Goal: Task Accomplishment & Management: Complete application form

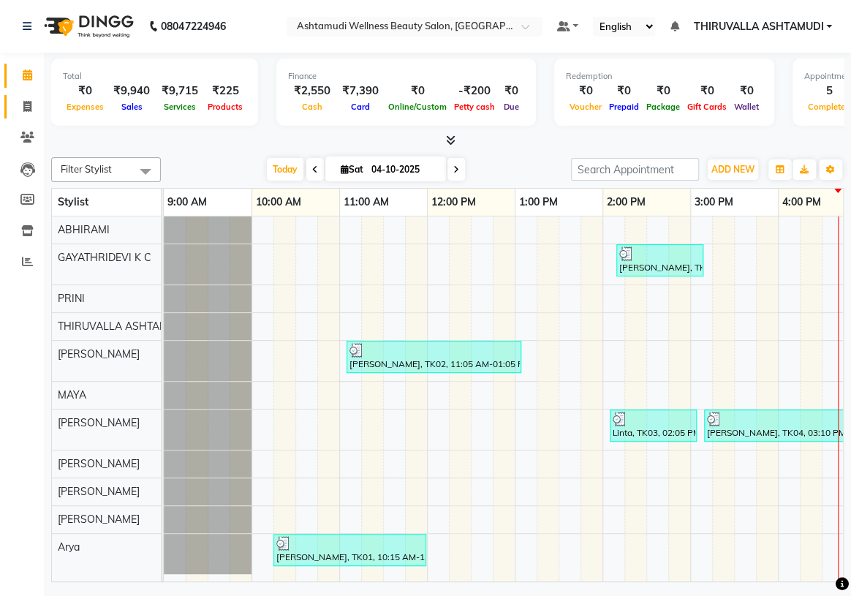
scroll to position [0, 527]
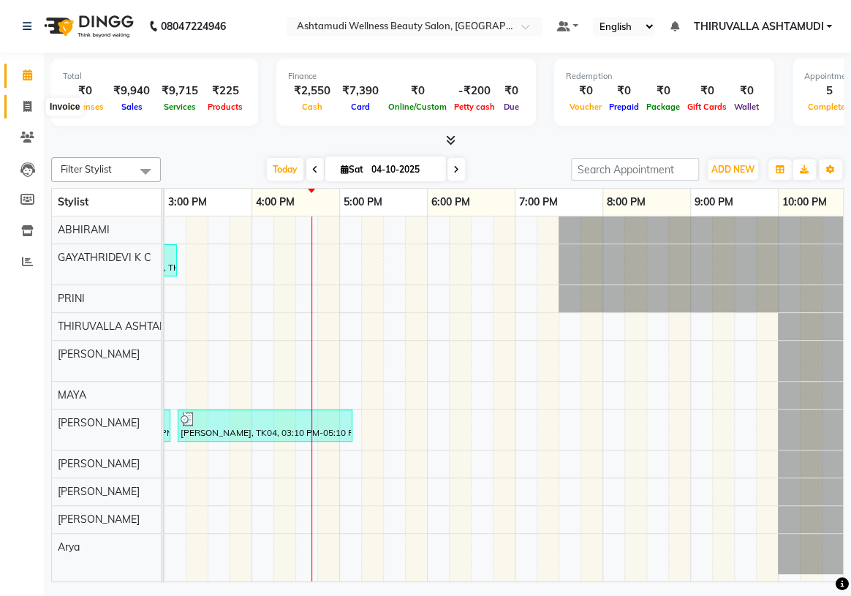
click at [29, 109] on icon at bounding box center [27, 106] width 8 height 11
select select "service"
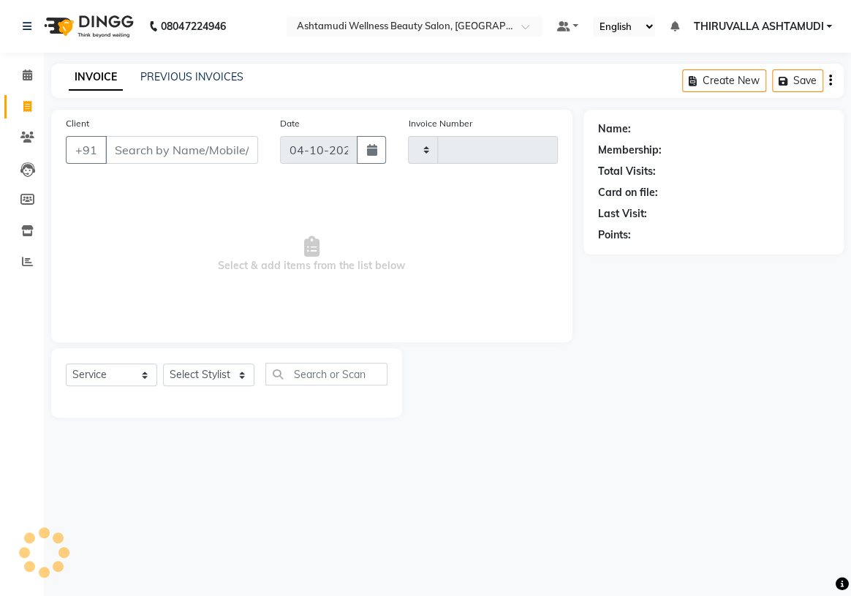
type input "1832"
select select "4634"
click at [154, 155] on input "Client" at bounding box center [181, 150] width 153 height 28
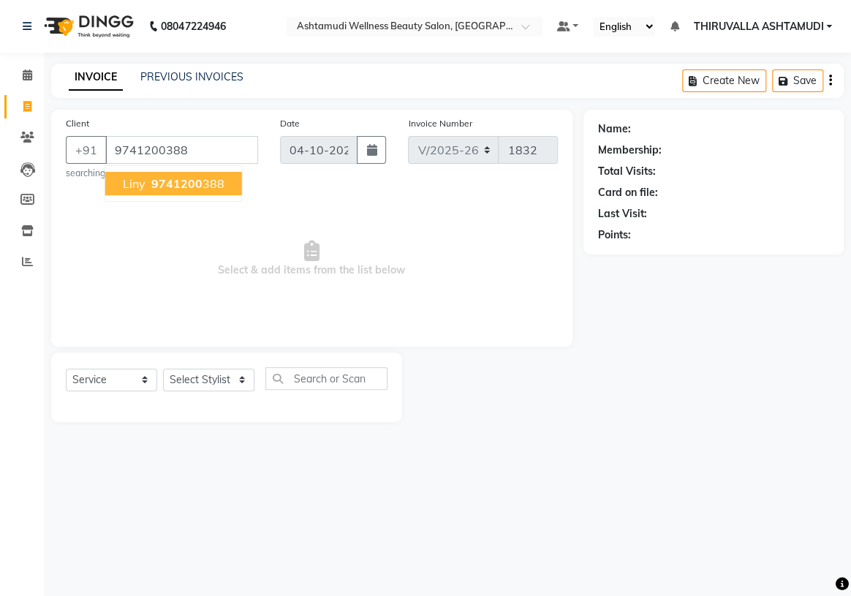
type input "9741200388"
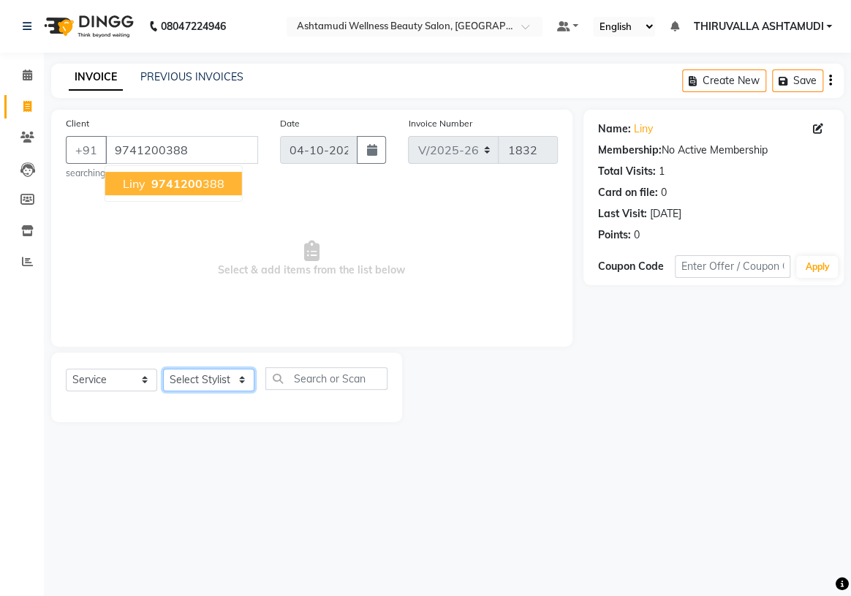
click at [225, 380] on select "Select Stylist ABHIRAMI [PERSON_NAME] [PERSON_NAME] [PERSON_NAME] [PERSON_NAME]…" at bounding box center [208, 380] width 91 height 23
select select "87760"
click at [163, 369] on select "Select Stylist ABHIRAMI [PERSON_NAME] [PERSON_NAME] [PERSON_NAME] [PERSON_NAME]…" at bounding box center [208, 380] width 91 height 23
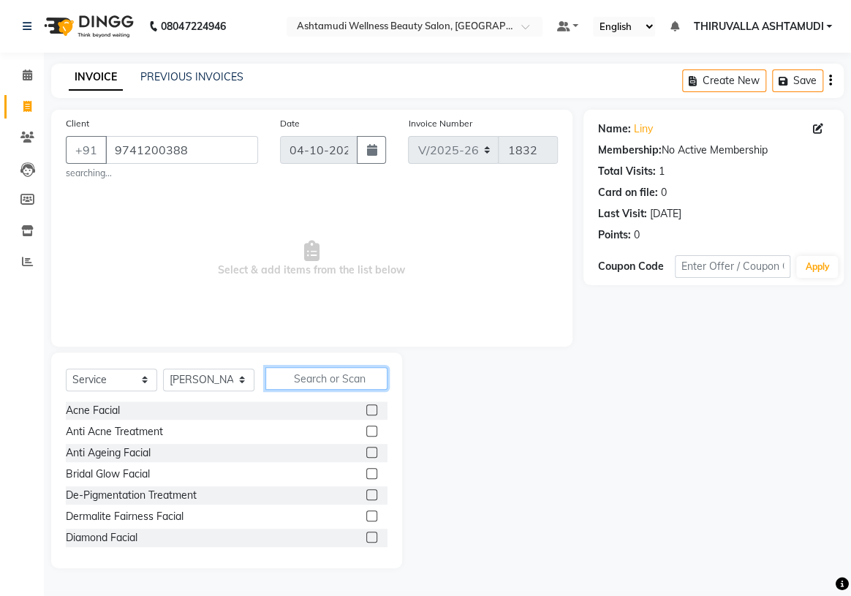
click at [302, 373] on input "text" at bounding box center [326, 378] width 122 height 23
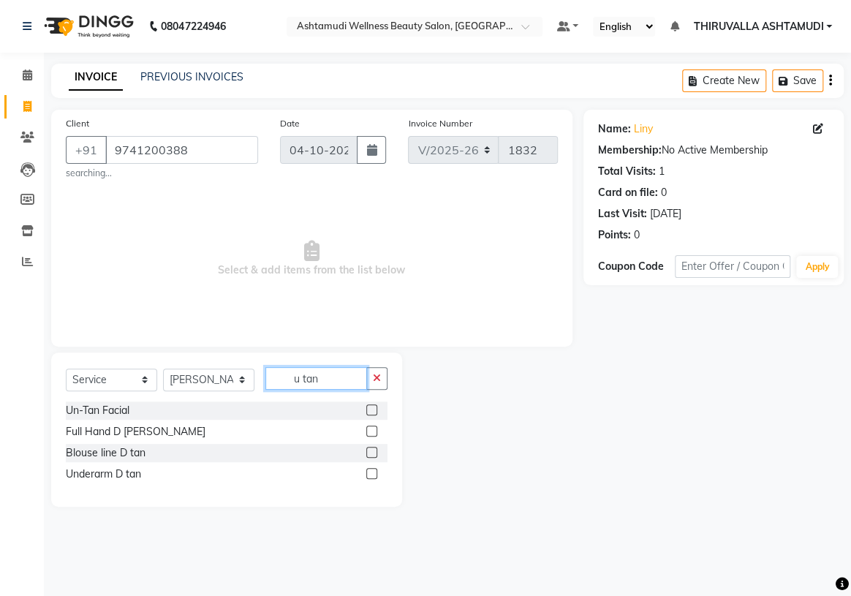
type input "u tan"
click at [375, 410] on label at bounding box center [371, 409] width 11 height 11
click at [375, 410] on input "checkbox" at bounding box center [371, 411] width 10 height 10
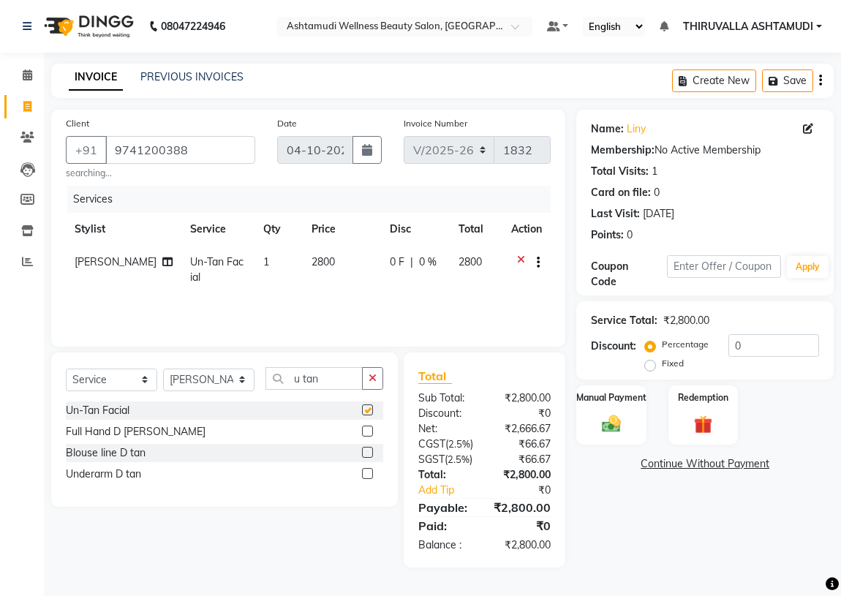
checkbox input "false"
click at [603, 423] on img at bounding box center [610, 423] width 31 height 23
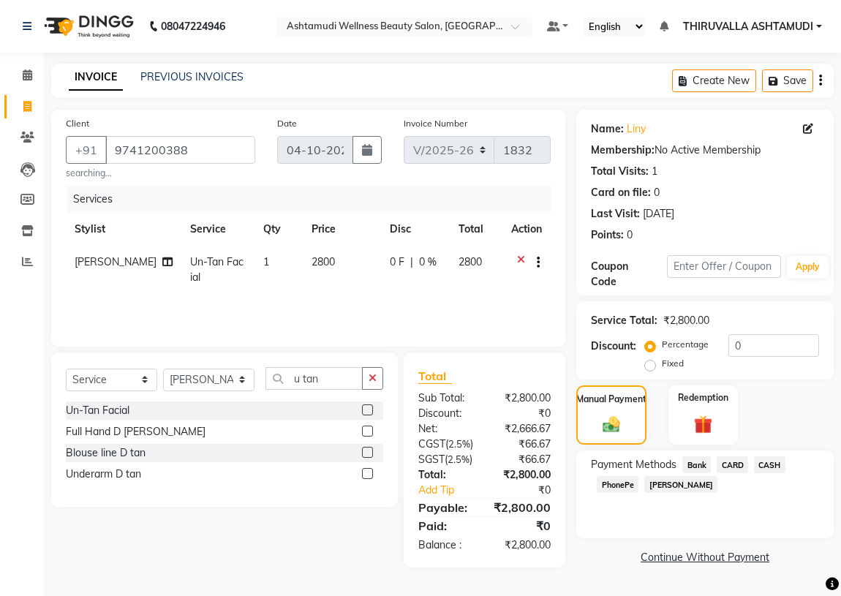
click at [736, 470] on span "CARD" at bounding box center [732, 464] width 31 height 17
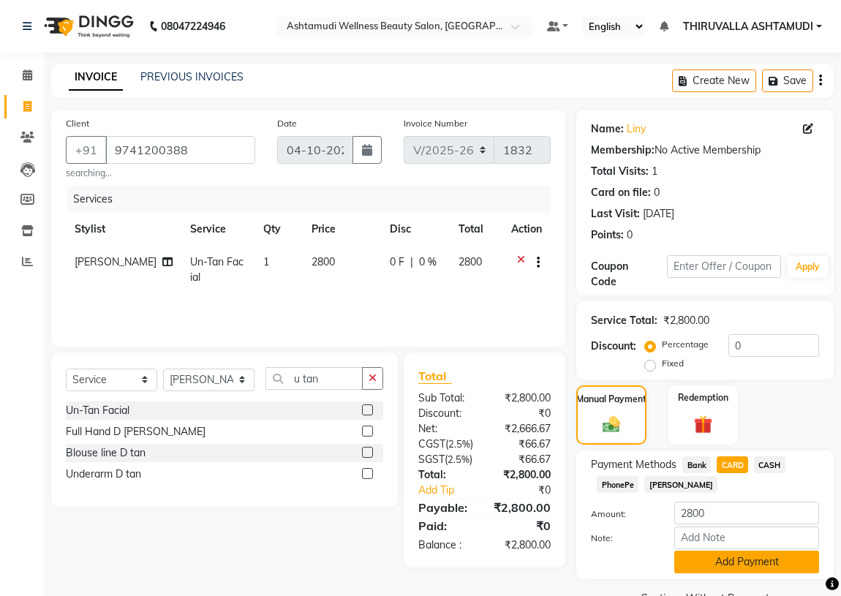
click at [721, 559] on button "Add Payment" at bounding box center [746, 562] width 145 height 23
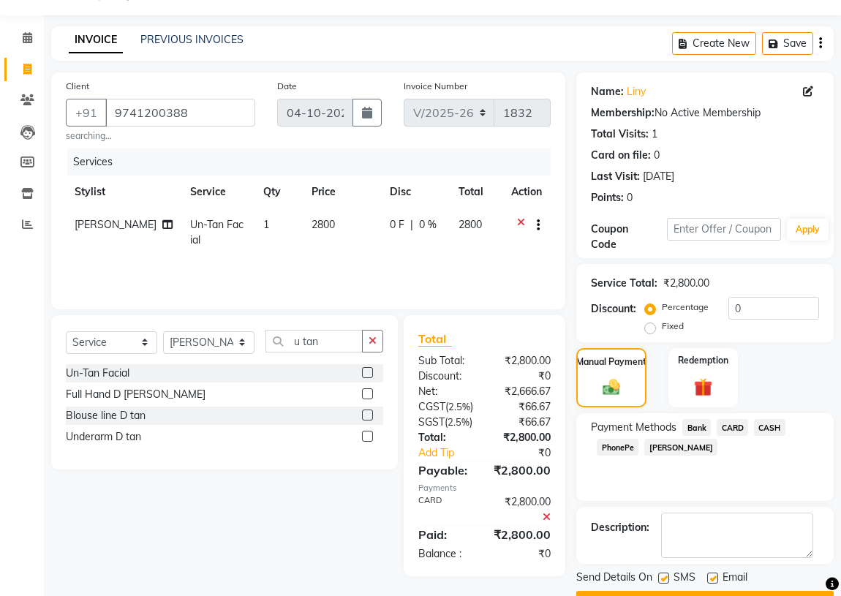
scroll to position [75, 0]
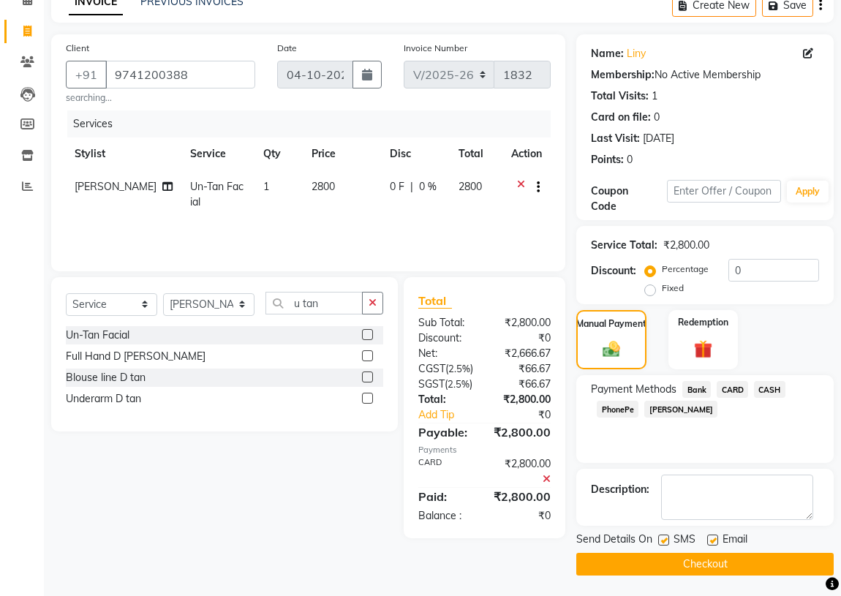
click at [716, 560] on button "Checkout" at bounding box center [704, 564] width 257 height 23
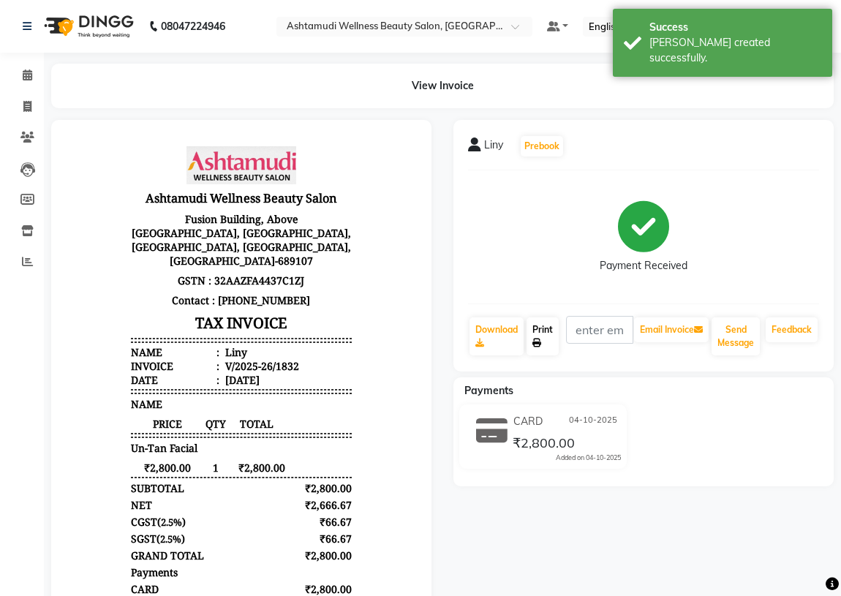
drag, startPoint x: 546, startPoint y: 331, endPoint x: 589, endPoint y: 377, distance: 62.6
click at [546, 332] on link "Print" at bounding box center [543, 336] width 32 height 38
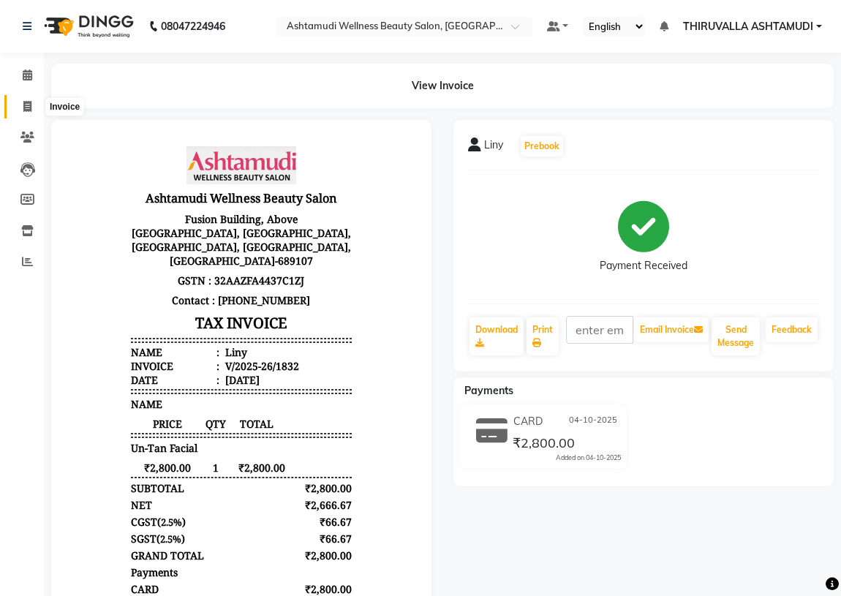
click at [24, 109] on icon at bounding box center [27, 106] width 8 height 11
select select "service"
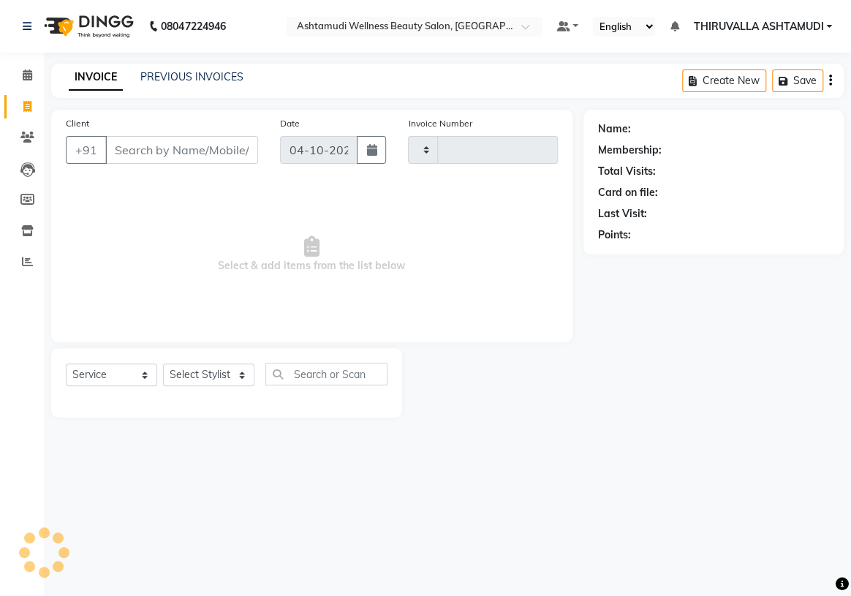
type input "1833"
select select "4634"
click at [127, 154] on input "Client" at bounding box center [181, 150] width 153 height 28
type input "9544659177"
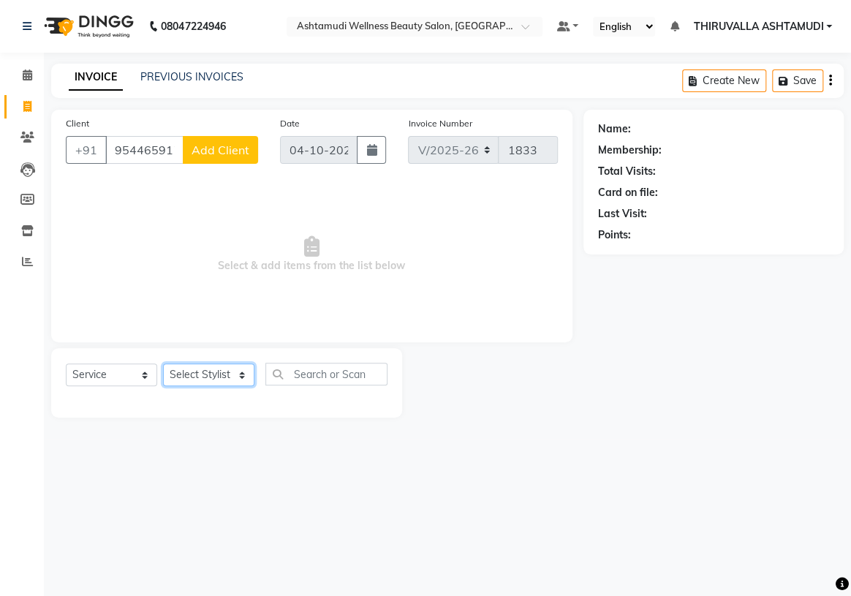
click at [241, 370] on select "Select Stylist ABHIRAMI [PERSON_NAME] [PERSON_NAME] [PERSON_NAME] [PERSON_NAME]…" at bounding box center [208, 374] width 91 height 23
select select "29016"
click at [163, 363] on select "Select Stylist ABHIRAMI [PERSON_NAME] [PERSON_NAME] [PERSON_NAME] [PERSON_NAME]…" at bounding box center [208, 374] width 91 height 23
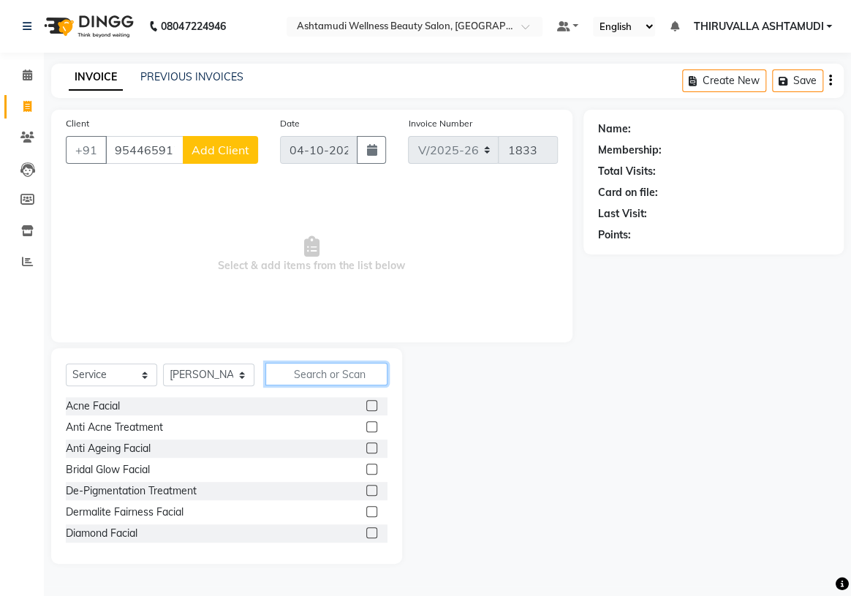
click at [327, 376] on input "text" at bounding box center [326, 374] width 122 height 23
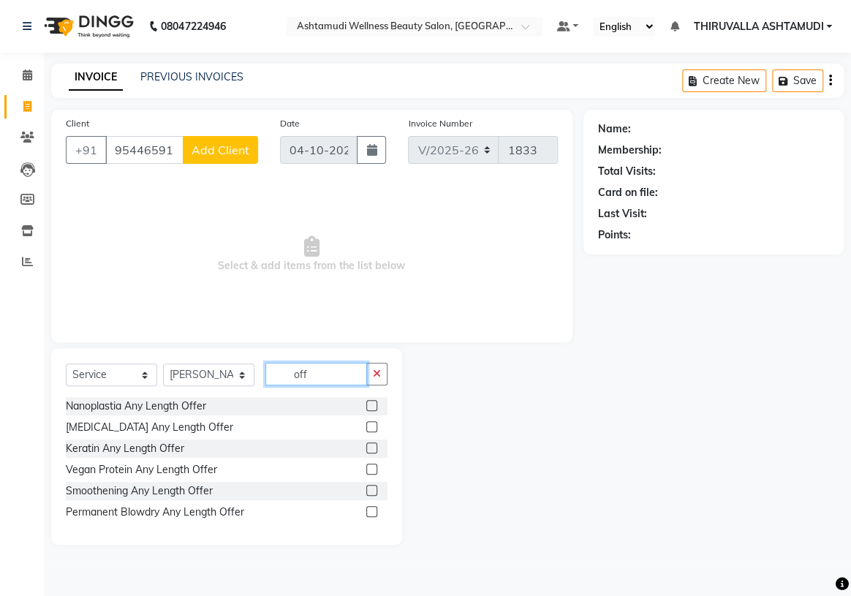
type input "off"
click at [374, 407] on label at bounding box center [371, 405] width 11 height 11
click at [374, 407] on input "checkbox" at bounding box center [371, 407] width 10 height 10
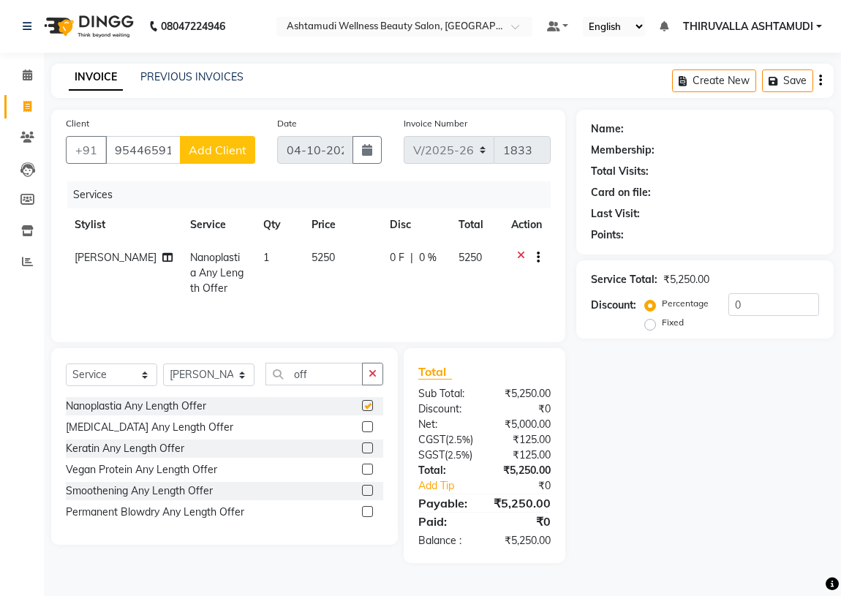
checkbox input "false"
click at [227, 380] on select "Select Stylist ABHIRAMI [PERSON_NAME] [PERSON_NAME] [PERSON_NAME] [PERSON_NAME]…" at bounding box center [208, 374] width 91 height 23
select select "60487"
click at [163, 363] on select "Select Stylist ABHIRAMI [PERSON_NAME] [PERSON_NAME] [PERSON_NAME] [PERSON_NAME]…" at bounding box center [208, 374] width 91 height 23
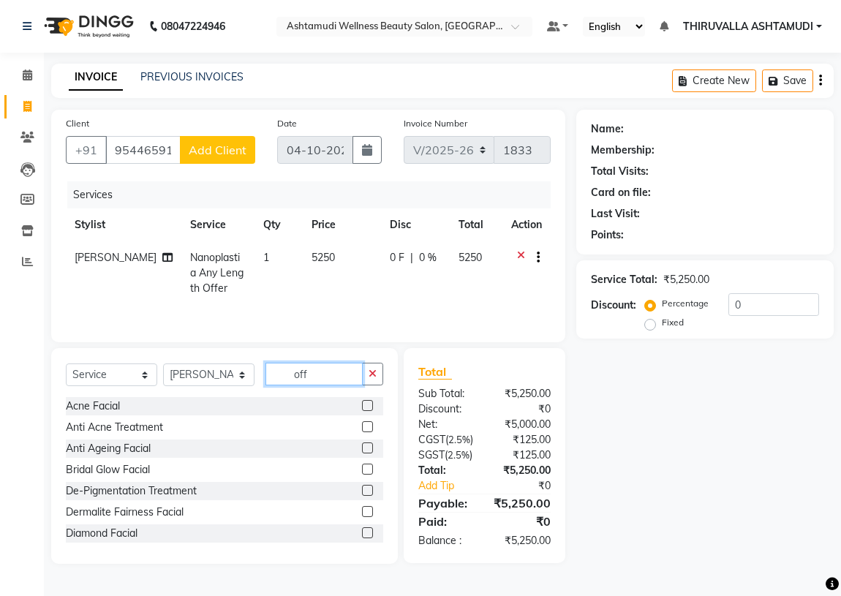
drag, startPoint x: 329, startPoint y: 375, endPoint x: 284, endPoint y: 381, distance: 45.7
click at [284, 381] on input "off" at bounding box center [313, 374] width 97 height 23
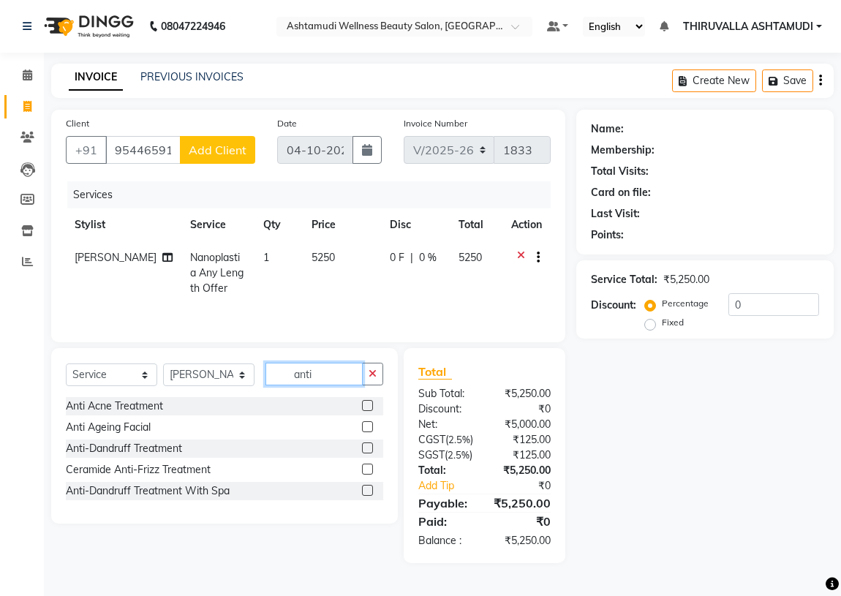
type input "anti"
click at [367, 450] on label at bounding box center [367, 447] width 11 height 11
click at [367, 450] on input "checkbox" at bounding box center [367, 449] width 10 height 10
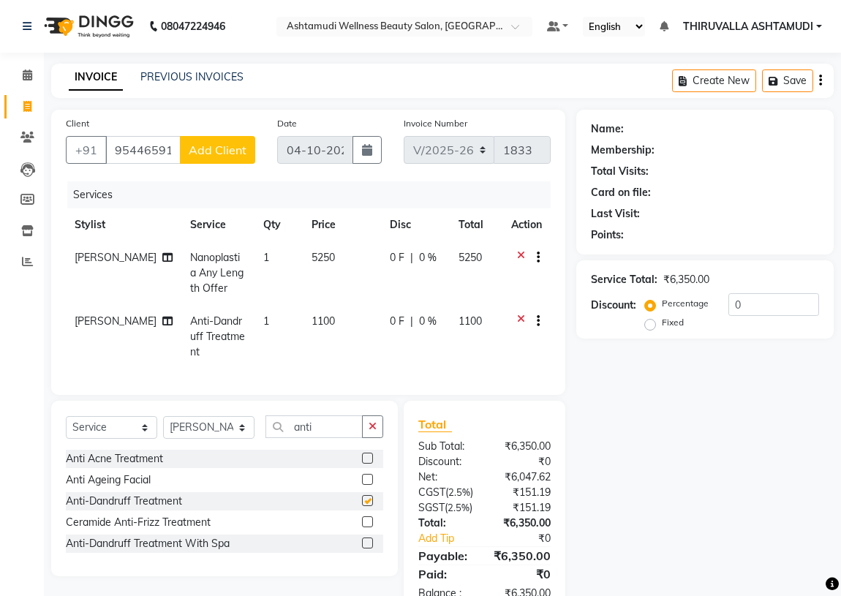
checkbox input "false"
click at [243, 424] on select "Select Stylist ABHIRAMI [PERSON_NAME] [PERSON_NAME] [PERSON_NAME] [PERSON_NAME]…" at bounding box center [208, 427] width 91 height 23
select select "29018"
click at [163, 416] on select "Select Stylist ABHIRAMI [PERSON_NAME] [PERSON_NAME] [PERSON_NAME] [PERSON_NAME]…" at bounding box center [208, 427] width 91 height 23
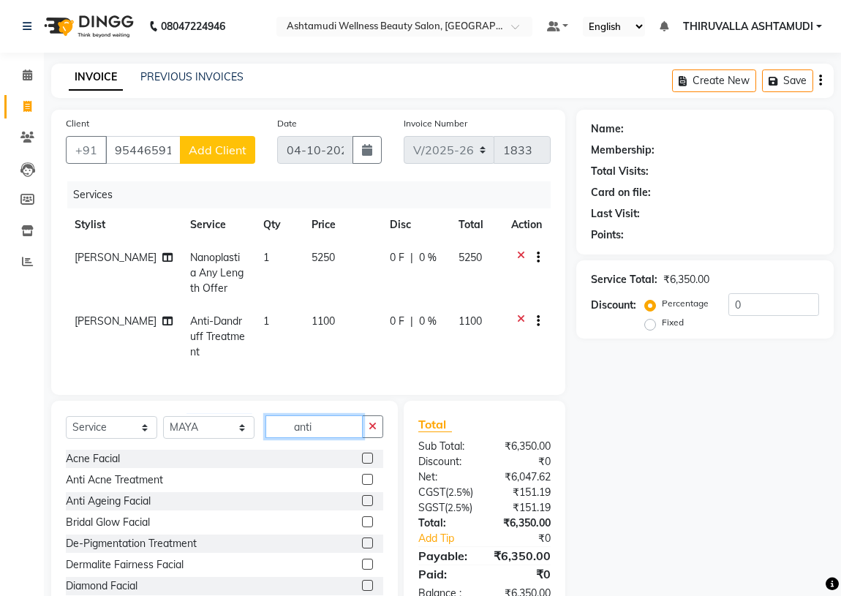
drag, startPoint x: 332, startPoint y: 426, endPoint x: 280, endPoint y: 431, distance: 52.3
click at [280, 431] on input "anti" at bounding box center [313, 426] width 97 height 23
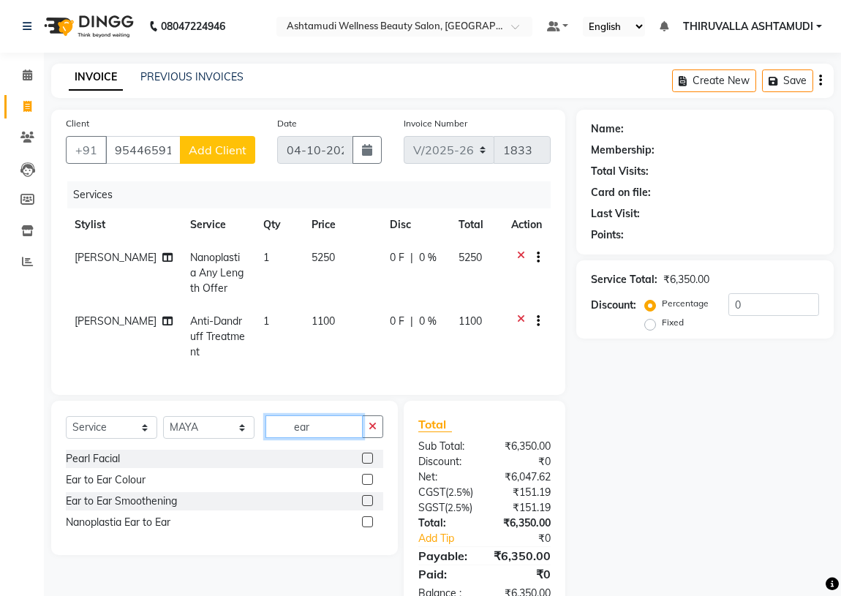
type input "ear"
click at [366, 516] on label at bounding box center [367, 521] width 11 height 11
click at [366, 518] on input "checkbox" at bounding box center [367, 523] width 10 height 10
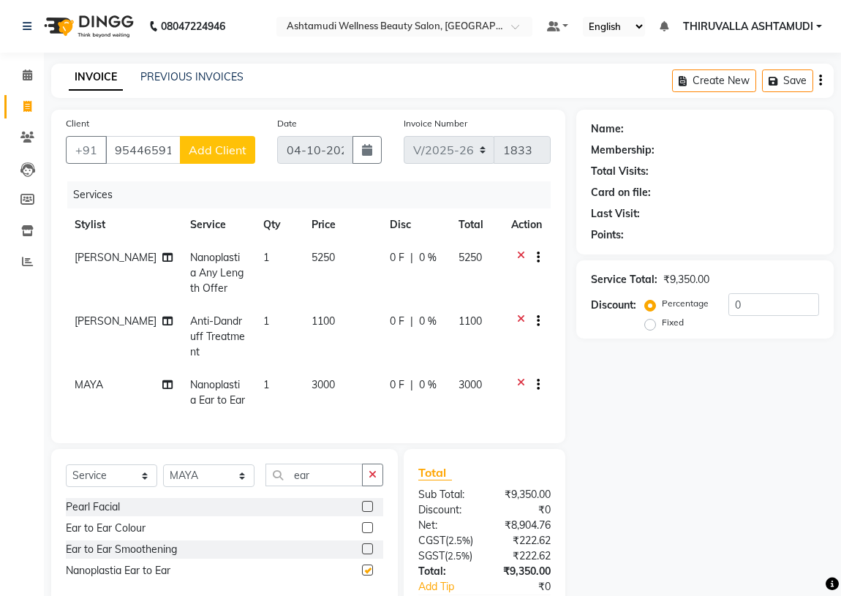
checkbox input "false"
click at [390, 377] on span "0 F" at bounding box center [397, 384] width 15 height 15
select select "29018"
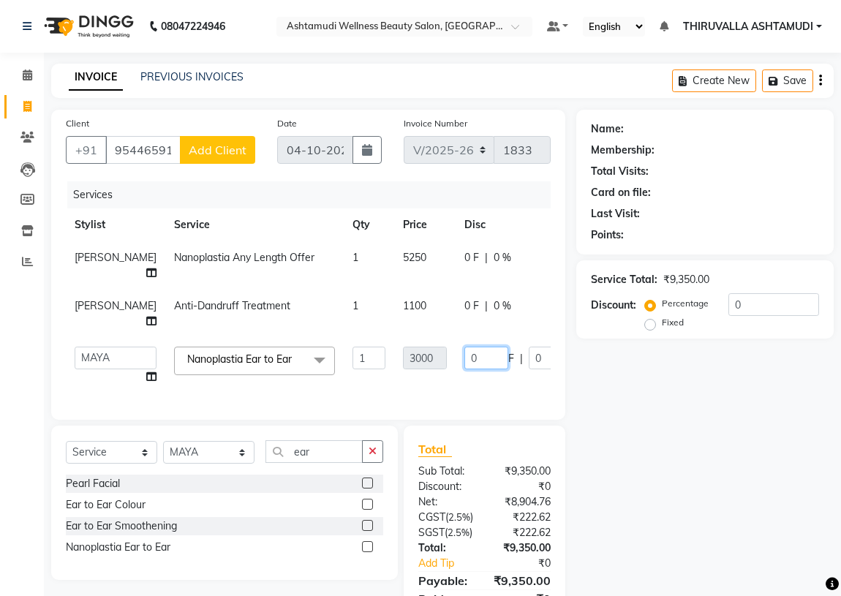
click at [464, 361] on input "0" at bounding box center [486, 358] width 44 height 23
type input "500"
click at [456, 383] on td "500 F | 0 %" at bounding box center [523, 366] width 135 height 56
select select "29018"
drag, startPoint x: 344, startPoint y: 468, endPoint x: 274, endPoint y: 476, distance: 69.9
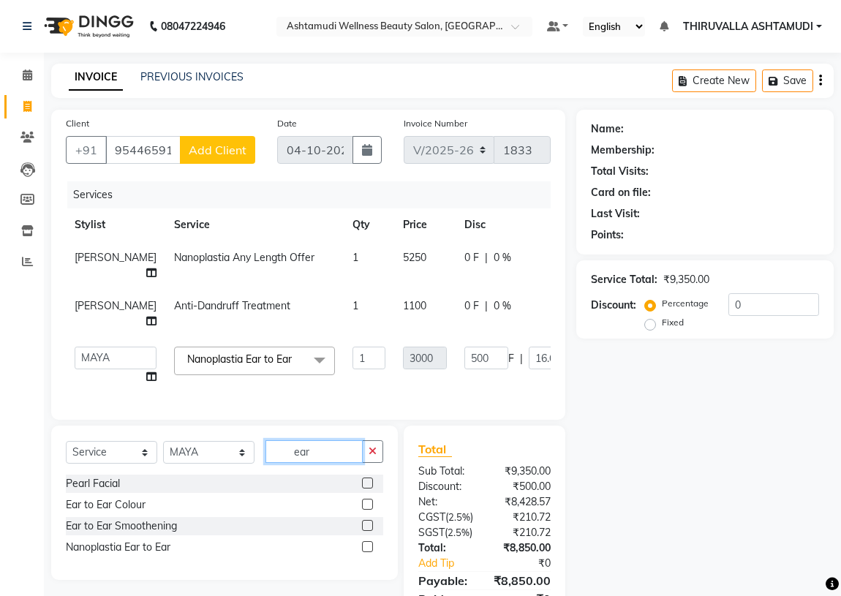
click at [274, 475] on div "Select Service Product Membership Package Voucher Prepaid Gift Card Select Styl…" at bounding box center [224, 457] width 317 height 34
type input "frin"
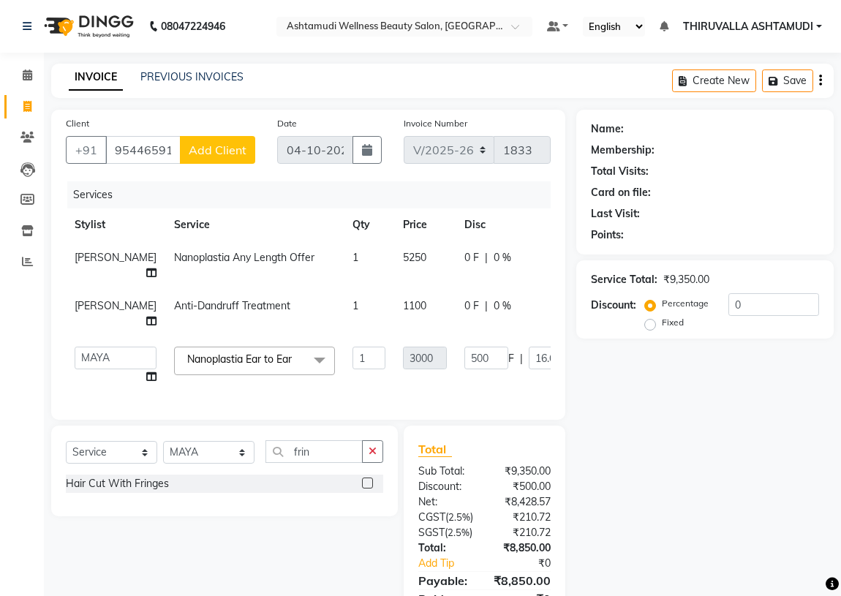
click at [365, 489] on label at bounding box center [367, 483] width 11 height 11
click at [365, 489] on input "checkbox" at bounding box center [367, 484] width 10 height 10
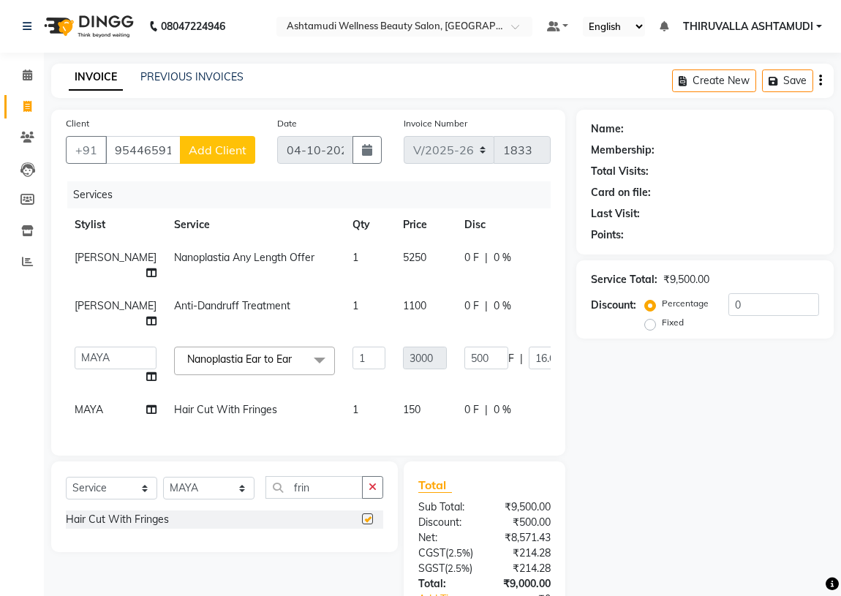
checkbox input "false"
click at [236, 143] on span "Add Client" at bounding box center [218, 150] width 58 height 15
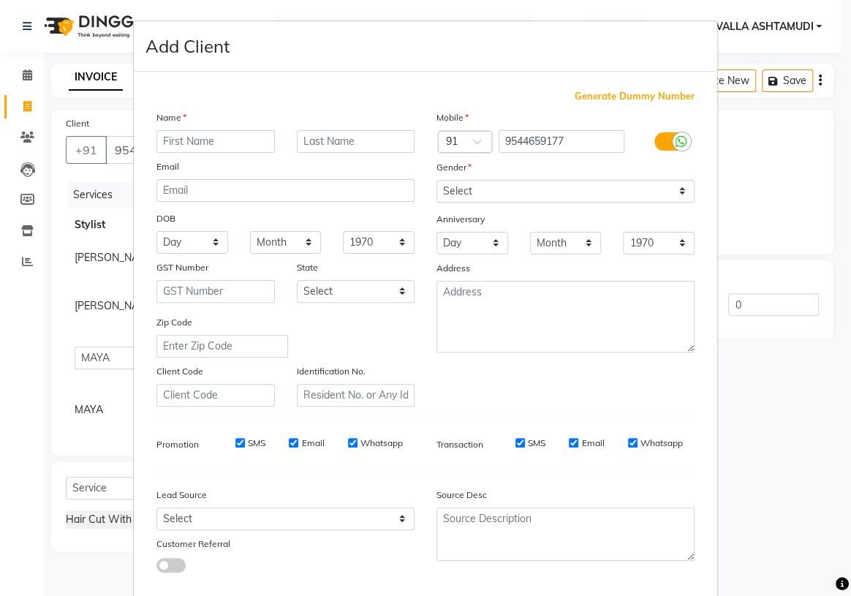
click at [228, 146] on input "text" at bounding box center [216, 141] width 118 height 23
type input "Arumdathi"
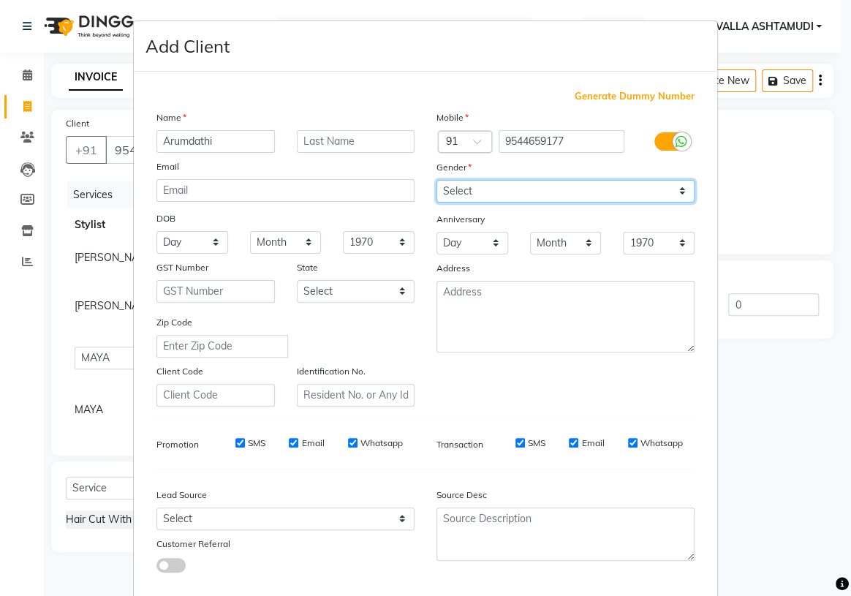
click at [452, 197] on select "Select [DEMOGRAPHIC_DATA] [DEMOGRAPHIC_DATA] Other Prefer Not To Say" at bounding box center [566, 191] width 258 height 23
select select "[DEMOGRAPHIC_DATA]"
click at [437, 180] on select "Select [DEMOGRAPHIC_DATA] [DEMOGRAPHIC_DATA] Other Prefer Not To Say" at bounding box center [566, 191] width 258 height 23
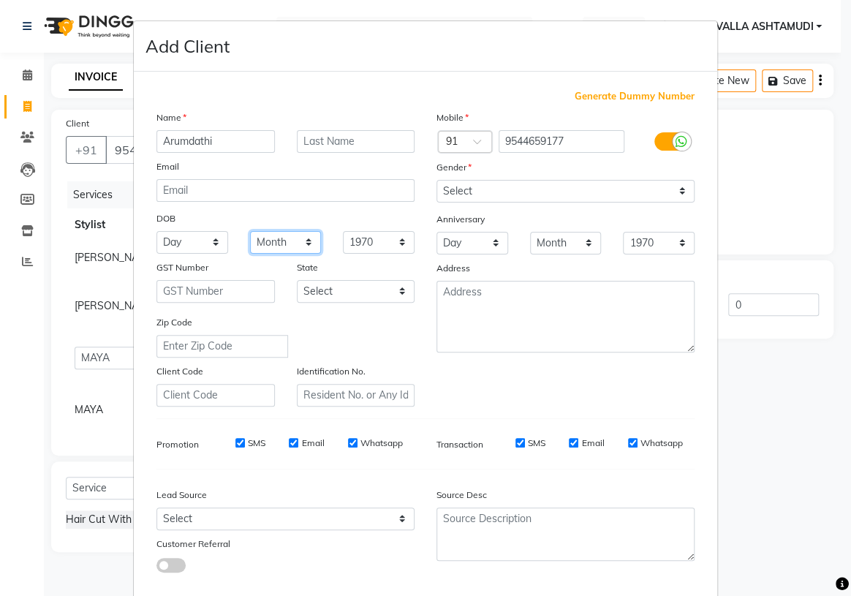
click at [293, 244] on select "Month January February March April May June July August September October Novem…" at bounding box center [286, 242] width 72 height 23
select select "05"
click at [250, 232] on select "Month January February March April May June July August September October Novem…" at bounding box center [286, 242] width 72 height 23
drag, startPoint x: 214, startPoint y: 246, endPoint x: 210, endPoint y: 254, distance: 9.2
click at [214, 246] on select "Day 01 02 03 04 05 06 07 08 09 10 11 12 13 14 15 16 17 18 19 20 21 22 23 24 25 …" at bounding box center [193, 242] width 72 height 23
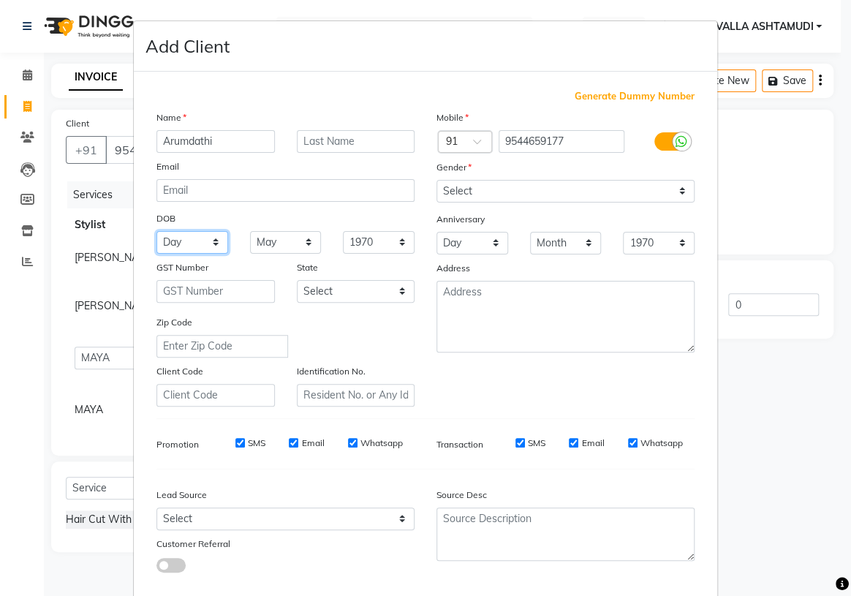
select select "12"
click at [157, 232] on select "Day 01 02 03 04 05 06 07 08 09 10 11 12 13 14 15 16 17 18 19 20 21 22 23 24 25 …" at bounding box center [193, 242] width 72 height 23
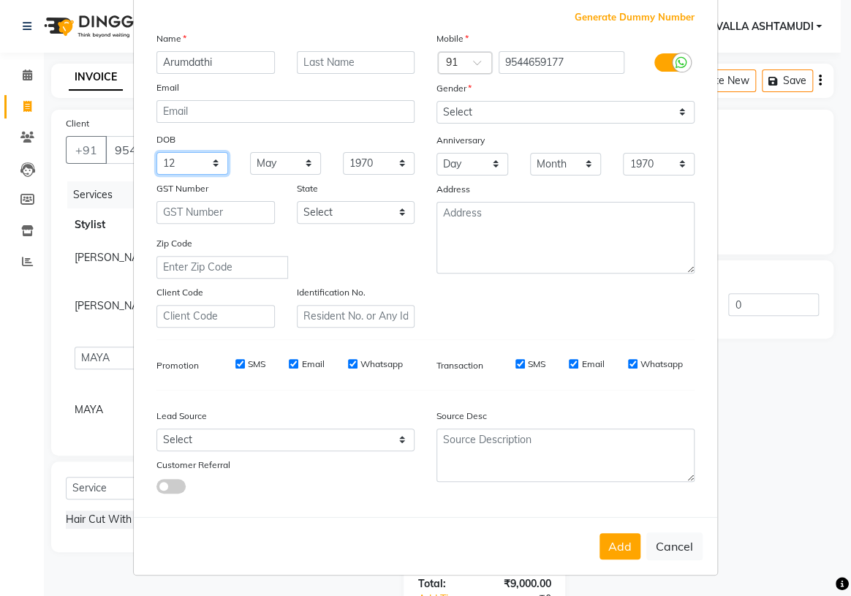
scroll to position [83, 0]
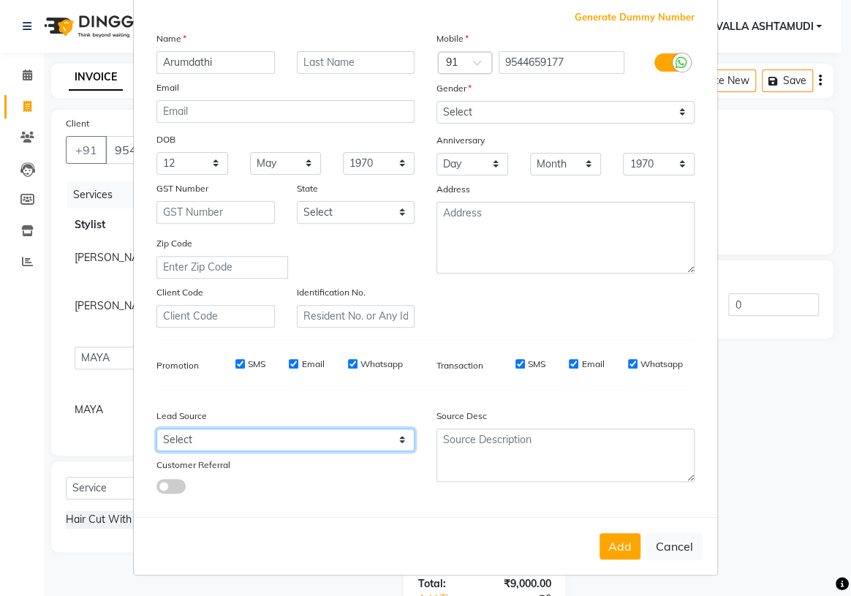
click at [393, 436] on select "Select Walk-in Referral Internet Friend Word of Mouth Advertisement Facebook Ju…" at bounding box center [286, 440] width 258 height 23
select select "31364"
click at [157, 429] on select "Select Walk-in Referral Internet Friend Word of Mouth Advertisement Facebook Ju…" at bounding box center [286, 440] width 258 height 23
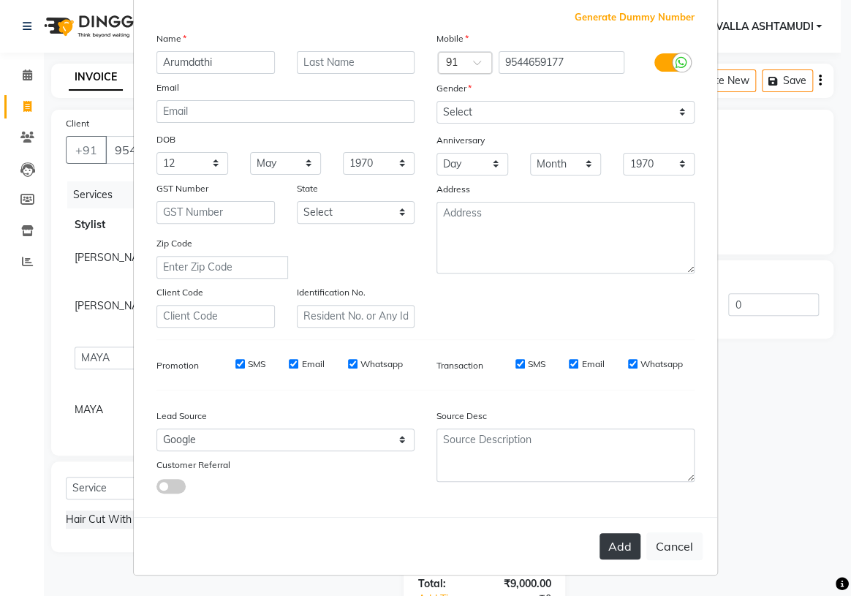
click at [617, 551] on button "Add" at bounding box center [620, 546] width 41 height 26
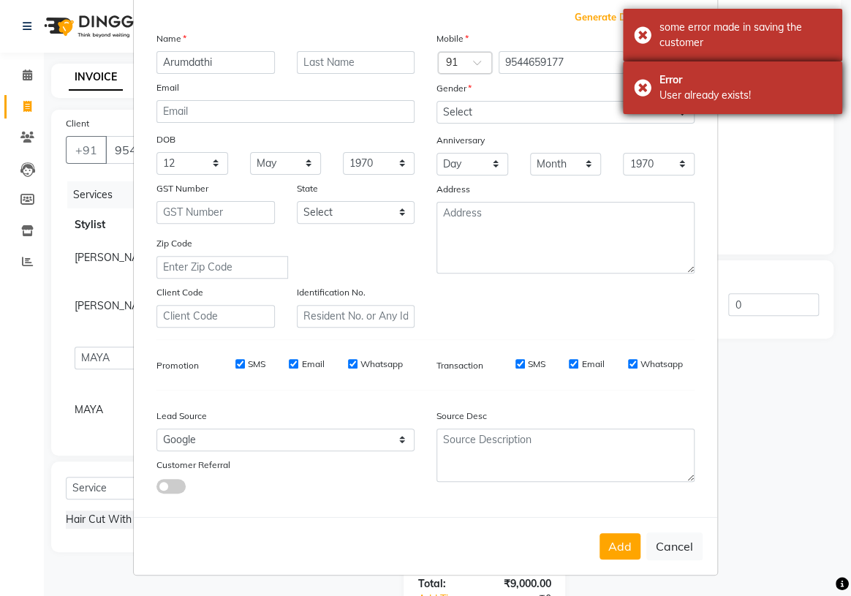
click at [643, 87] on div "Error User already exists!" at bounding box center [732, 87] width 219 height 53
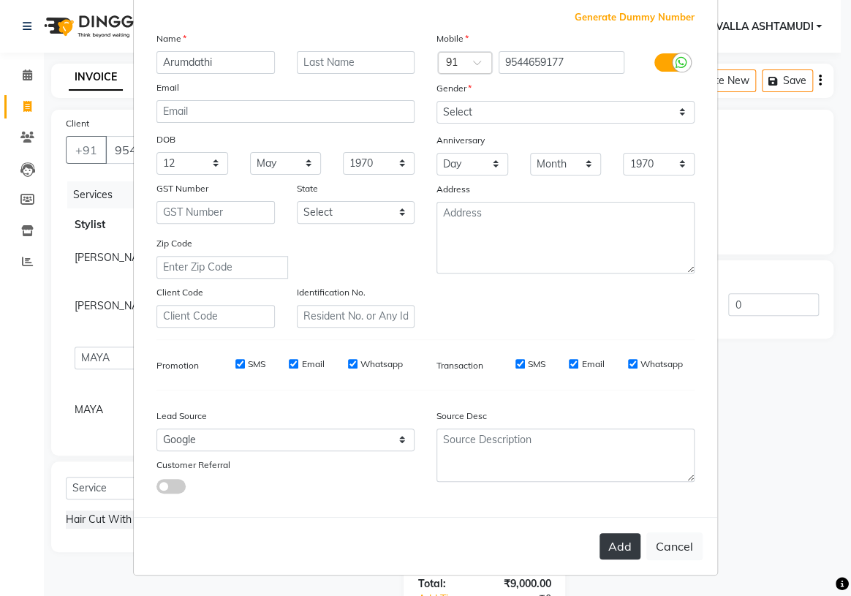
click at [614, 547] on button "Add" at bounding box center [620, 546] width 41 height 26
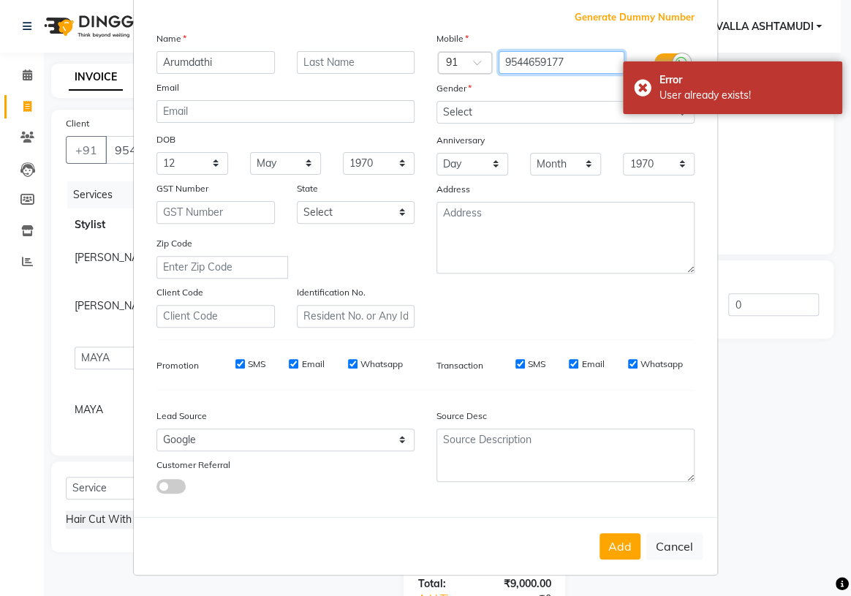
drag, startPoint x: 589, startPoint y: 54, endPoint x: 493, endPoint y: 61, distance: 96.0
click at [499, 61] on input "9544659177" at bounding box center [562, 62] width 127 height 23
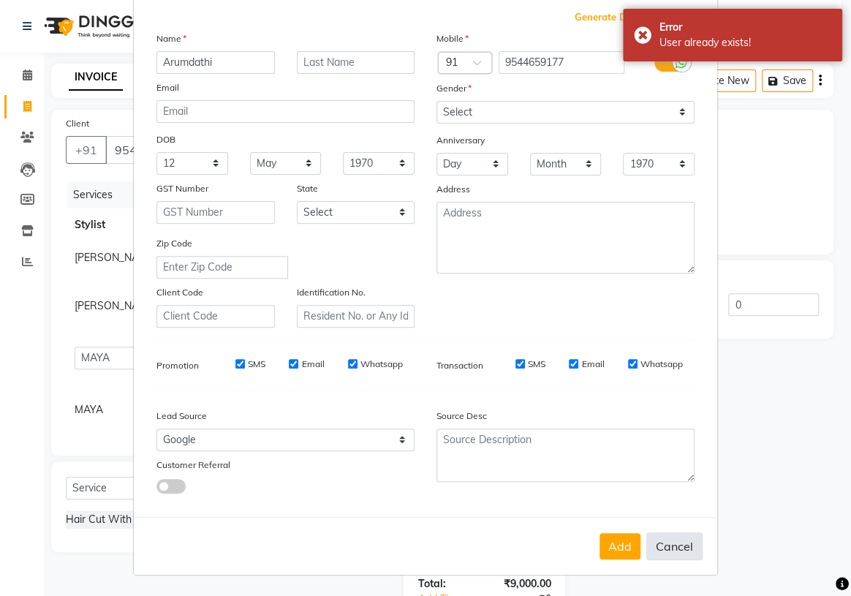
click at [669, 555] on button "Cancel" at bounding box center [675, 546] width 56 height 28
select select
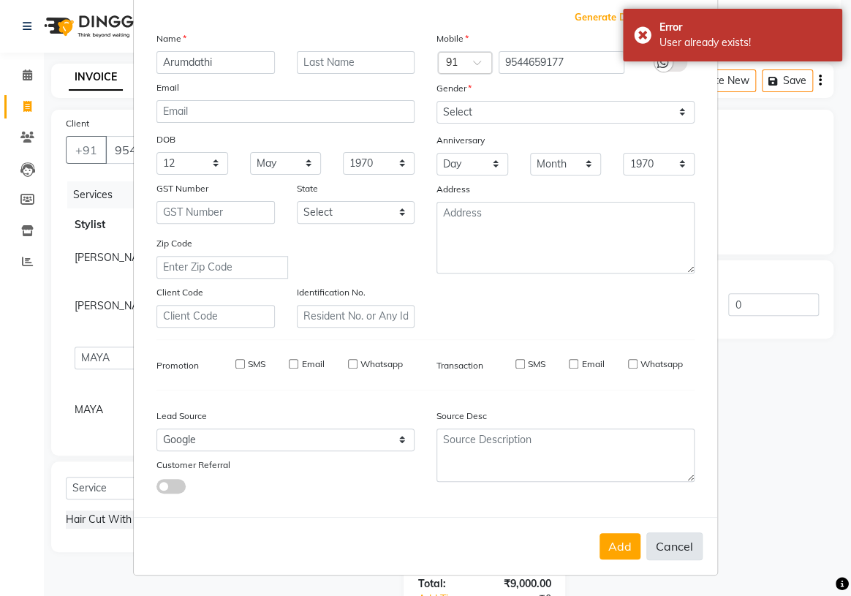
select select
checkbox input "false"
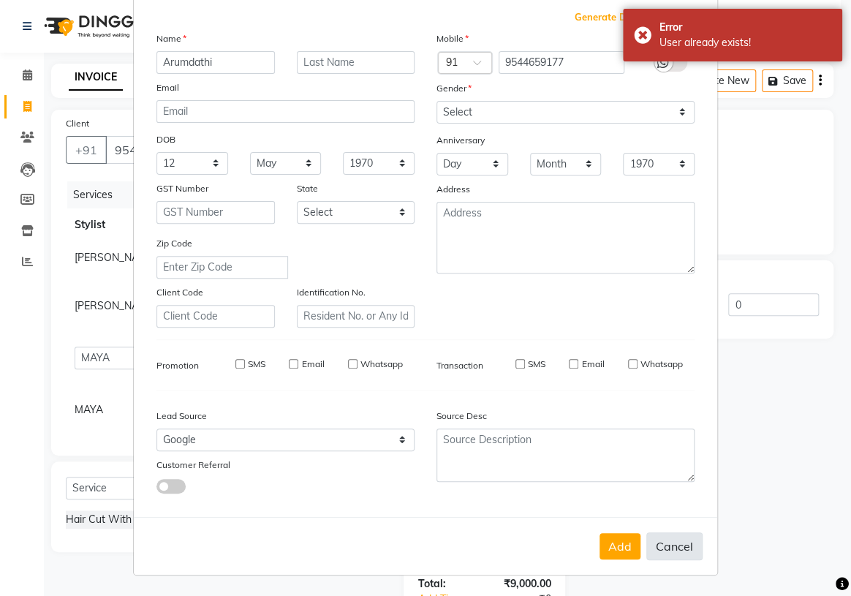
checkbox input "false"
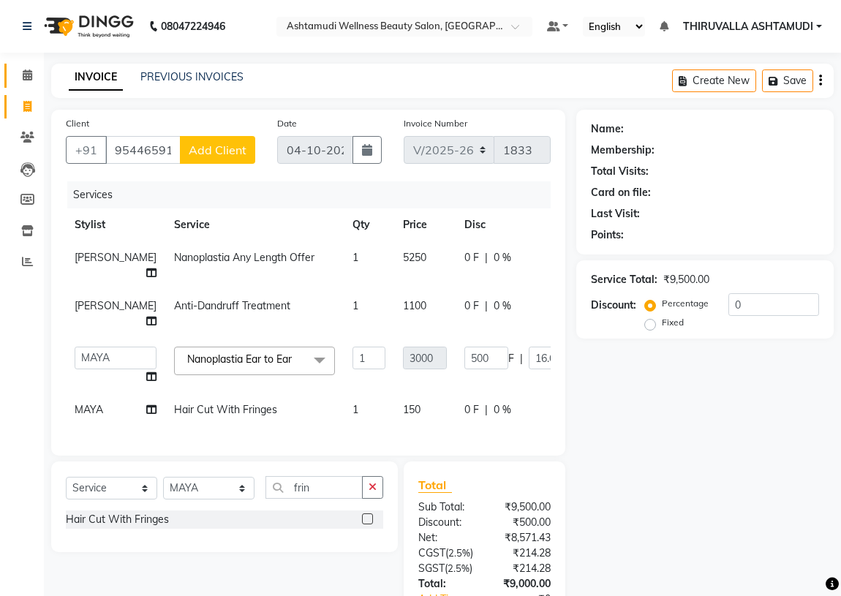
click at [31, 74] on icon at bounding box center [28, 74] width 10 height 11
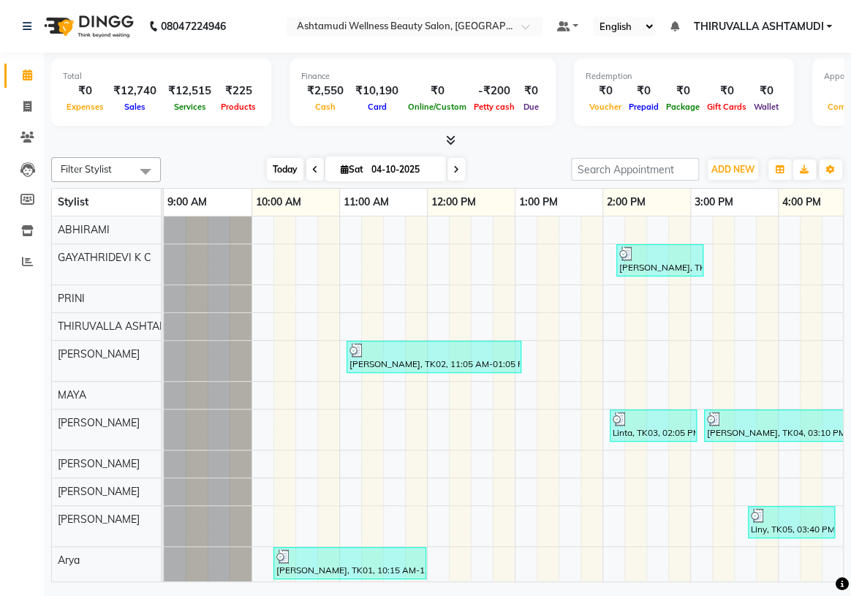
click at [294, 167] on span "Today" at bounding box center [285, 169] width 37 height 23
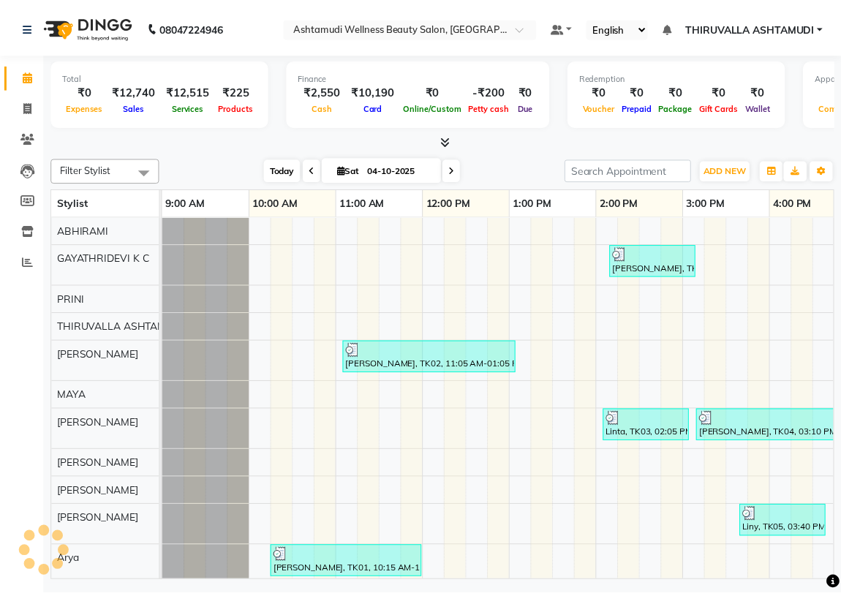
scroll to position [0, 549]
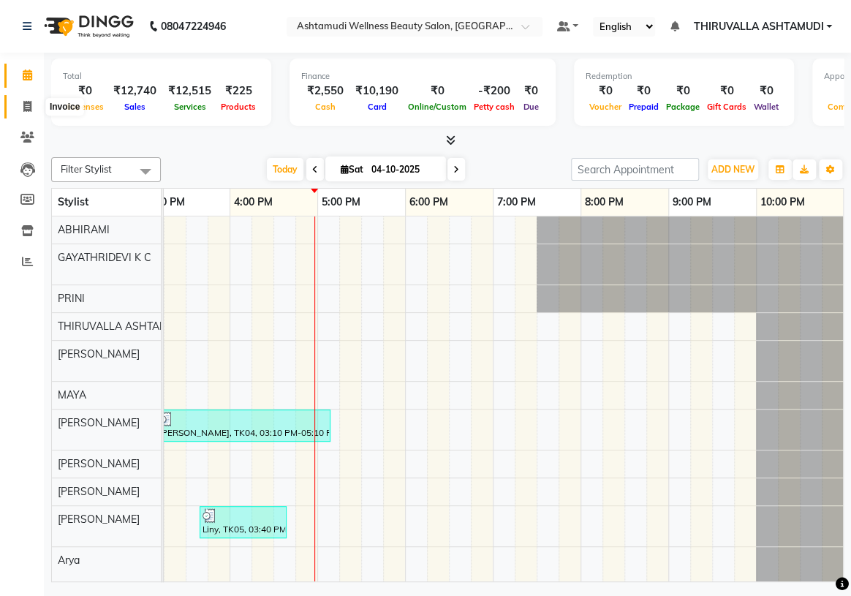
click at [28, 105] on icon at bounding box center [27, 106] width 8 height 11
select select "service"
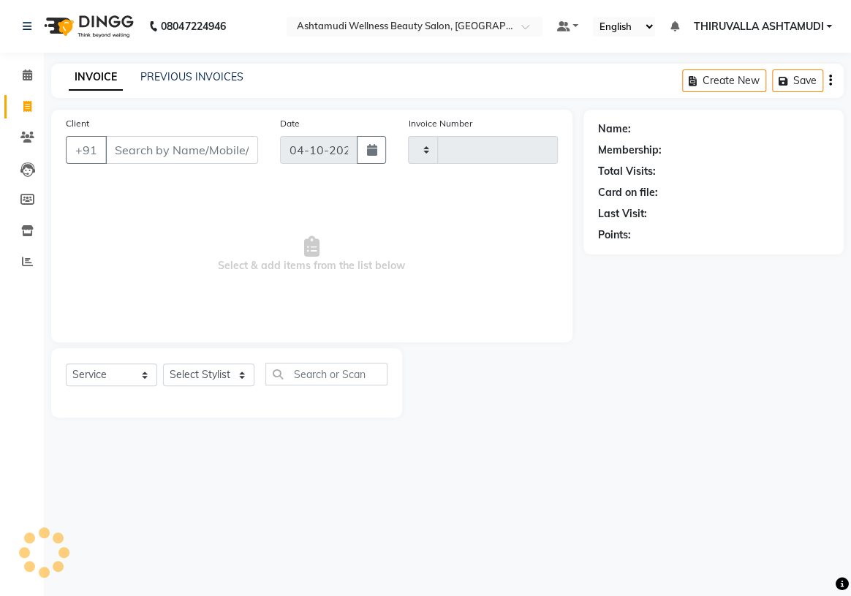
click at [146, 154] on input "Client" at bounding box center [181, 150] width 153 height 28
type input "1833"
type input "9544659177"
select select "4634"
type input "9544659177"
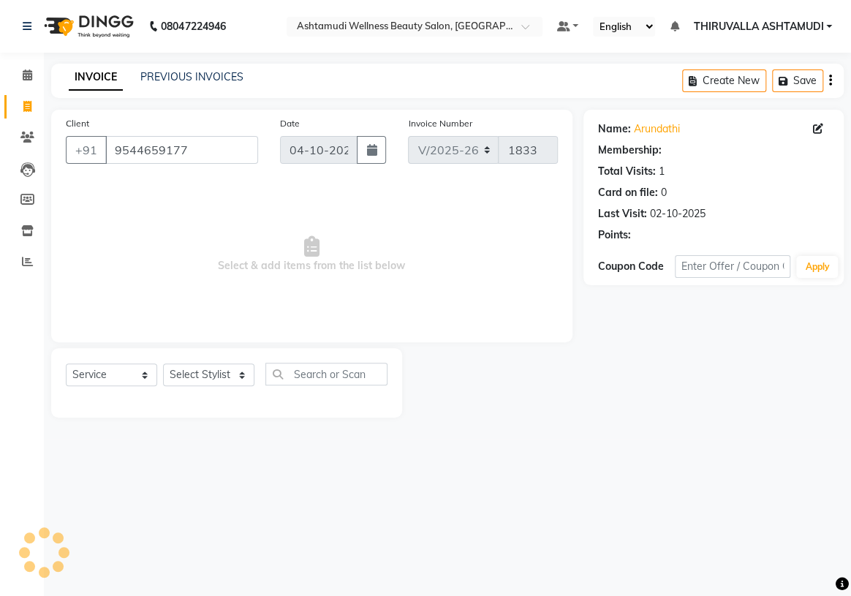
select select "1: Object"
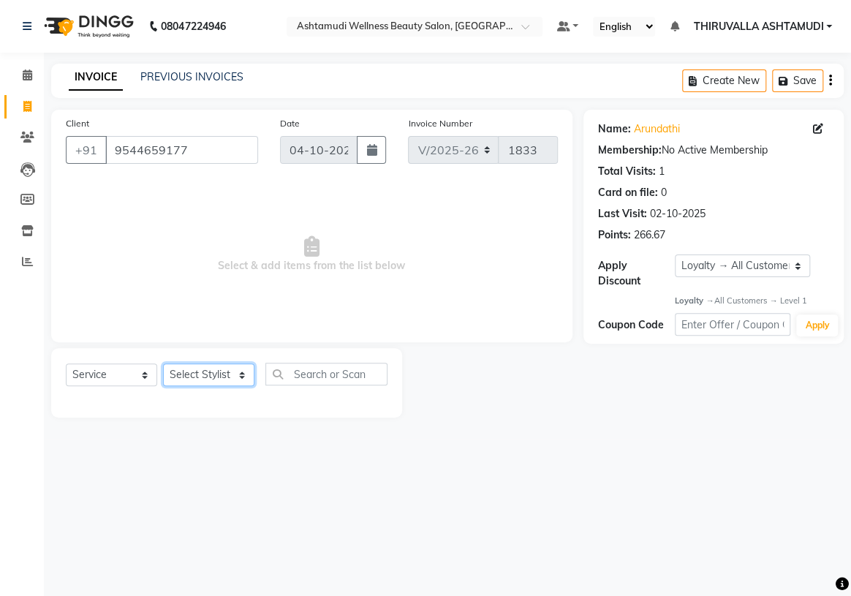
click at [237, 369] on select "Select Stylist ABHIRAMI [PERSON_NAME] [PERSON_NAME] [PERSON_NAME] [PERSON_NAME]…" at bounding box center [208, 374] width 91 height 23
select select "29016"
click at [163, 363] on select "Select Stylist ABHIRAMI [PERSON_NAME] [PERSON_NAME] [PERSON_NAME] [PERSON_NAME]…" at bounding box center [208, 374] width 91 height 23
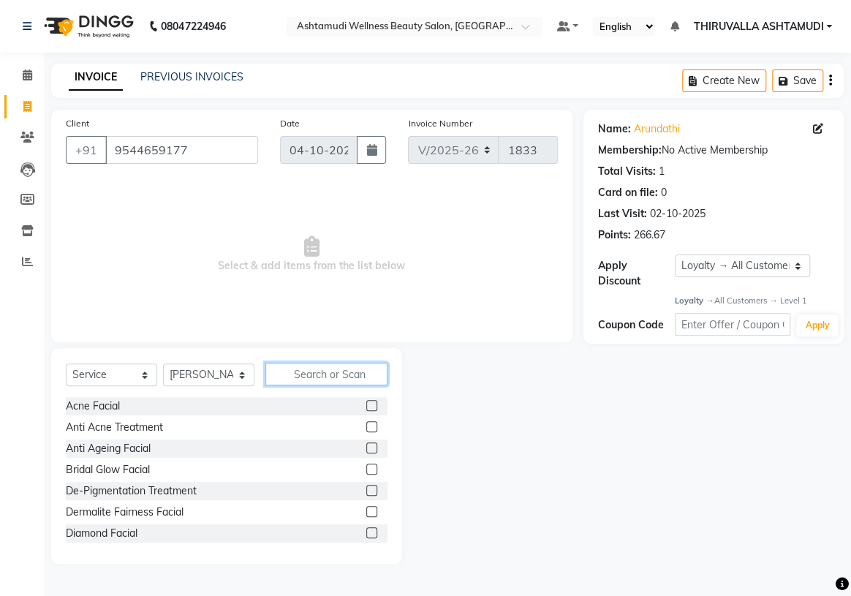
click at [312, 373] on input "text" at bounding box center [326, 374] width 122 height 23
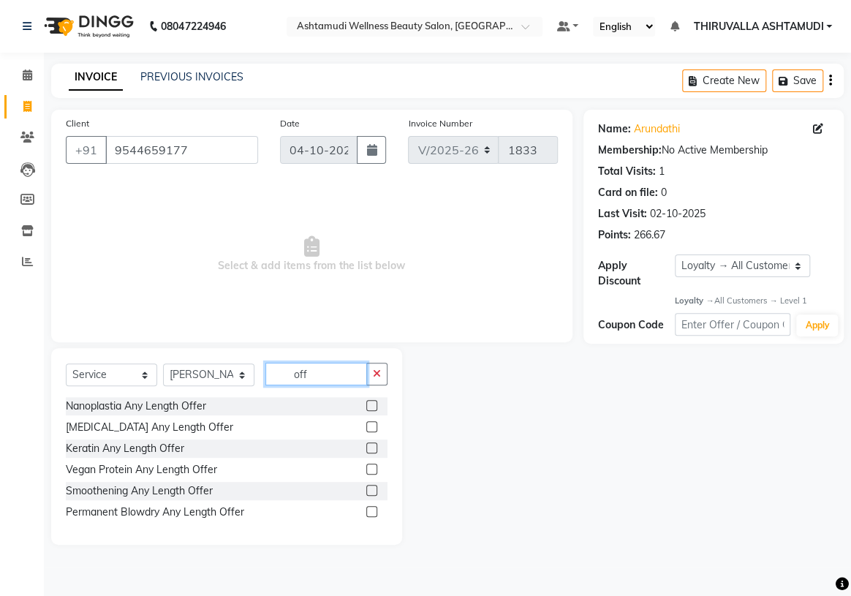
type input "off"
click at [374, 410] on label at bounding box center [371, 405] width 11 height 11
click at [374, 410] on input "checkbox" at bounding box center [371, 407] width 10 height 10
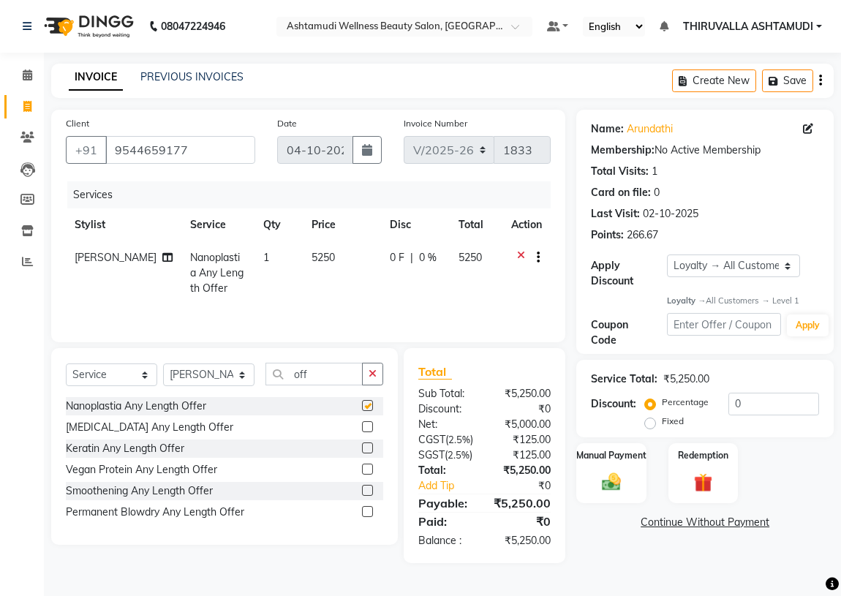
checkbox input "false"
drag, startPoint x: 320, startPoint y: 379, endPoint x: 281, endPoint y: 382, distance: 39.7
click at [281, 382] on input "off" at bounding box center [313, 374] width 97 height 23
click at [246, 380] on select "Select Stylist ABHIRAMI [PERSON_NAME] [PERSON_NAME] [PERSON_NAME] [PERSON_NAME]…" at bounding box center [208, 374] width 91 height 23
select select "60487"
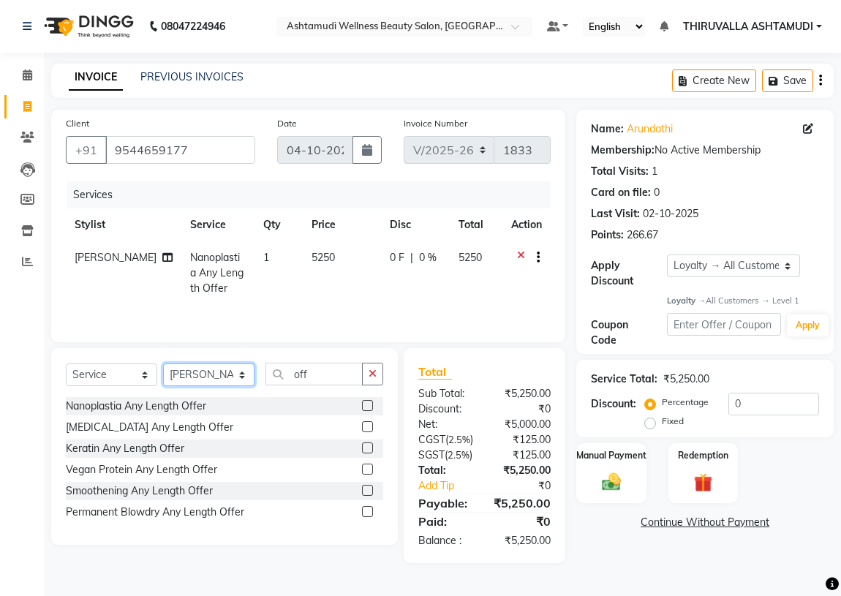
click at [163, 363] on select "Select Stylist ABHIRAMI [PERSON_NAME] [PERSON_NAME] [PERSON_NAME] [PERSON_NAME]…" at bounding box center [208, 374] width 91 height 23
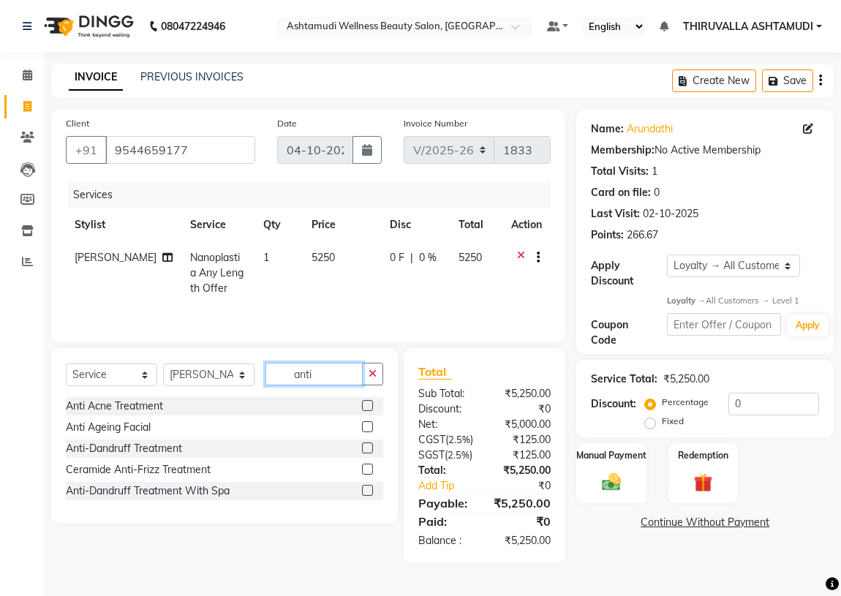
type input "anti"
click at [365, 449] on label at bounding box center [367, 447] width 11 height 11
click at [365, 449] on input "checkbox" at bounding box center [367, 449] width 10 height 10
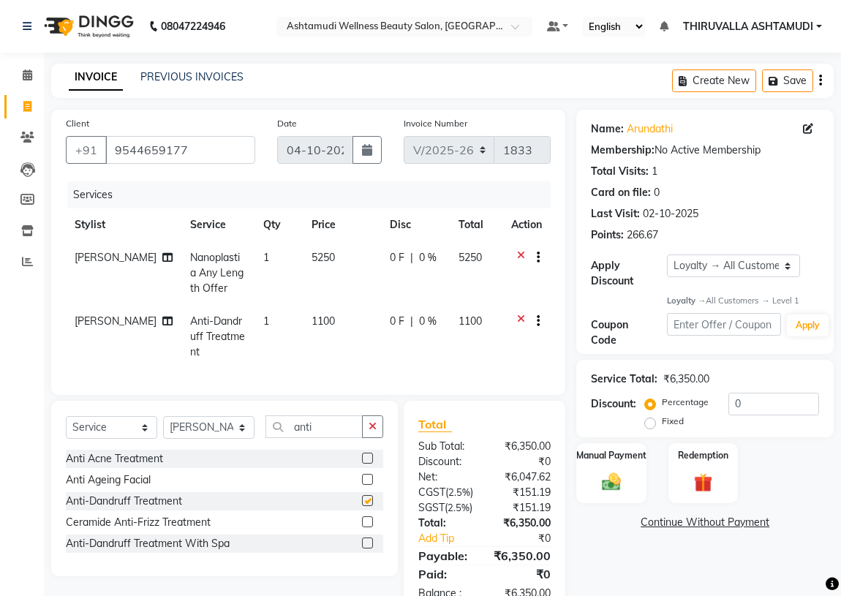
checkbox input "false"
click at [242, 424] on select "Select Stylist ABHIRAMI [PERSON_NAME] [PERSON_NAME] [PERSON_NAME] [PERSON_NAME]…" at bounding box center [208, 427] width 91 height 23
select select "29018"
click at [163, 416] on select "Select Stylist ABHIRAMI [PERSON_NAME] [PERSON_NAME] [PERSON_NAME] [PERSON_NAME]…" at bounding box center [208, 427] width 91 height 23
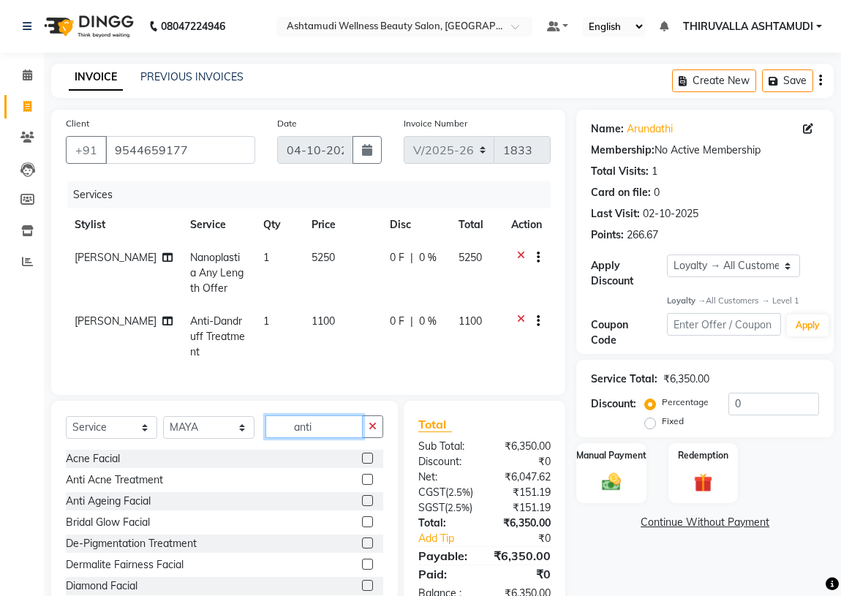
drag, startPoint x: 324, startPoint y: 421, endPoint x: 290, endPoint y: 426, distance: 34.8
click at [290, 426] on input "anti" at bounding box center [313, 426] width 97 height 23
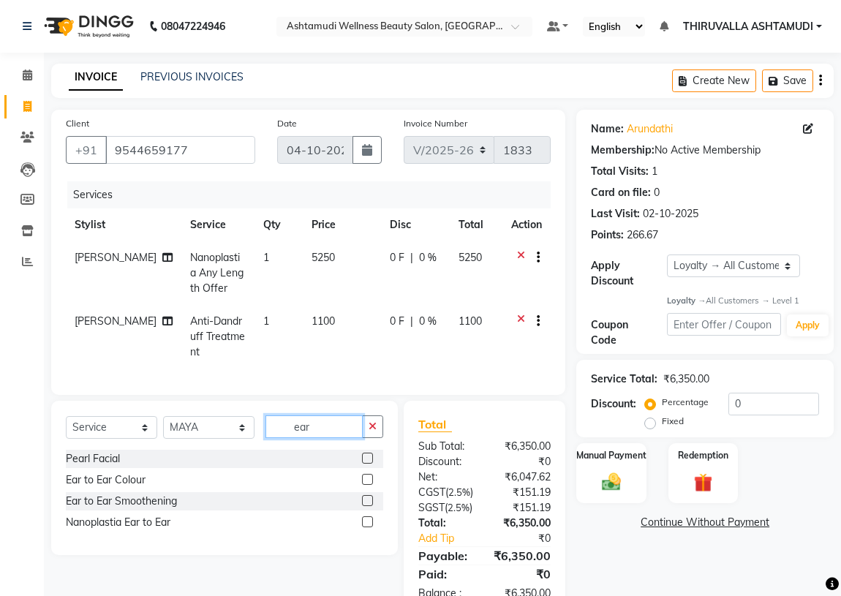
type input "ear"
click at [363, 517] on label at bounding box center [367, 521] width 11 height 11
click at [363, 518] on input "checkbox" at bounding box center [367, 523] width 10 height 10
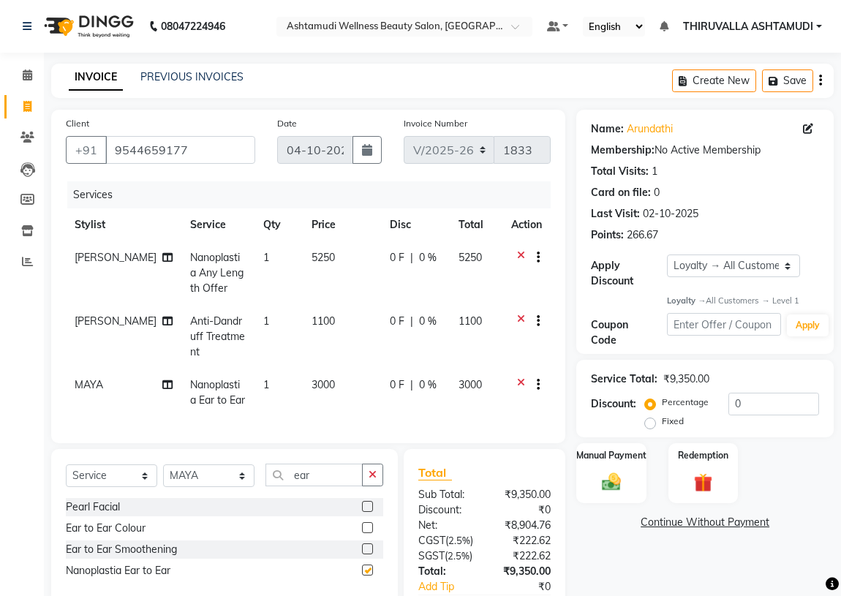
checkbox input "false"
click at [390, 377] on span "0 F" at bounding box center [397, 384] width 15 height 15
select select "29018"
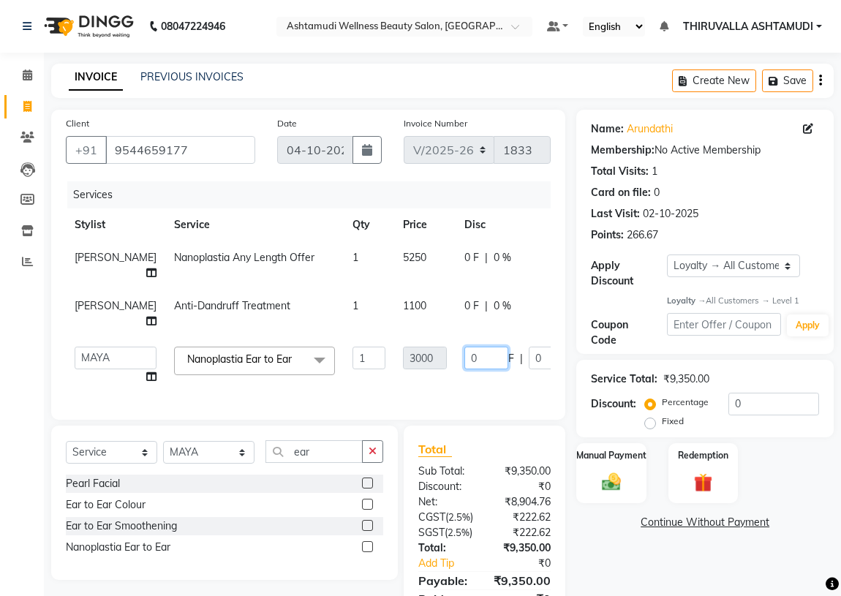
click at [464, 361] on input "0" at bounding box center [486, 358] width 44 height 23
type input "500"
click at [455, 385] on tr "ABHIRAMI [PERSON_NAME] [PERSON_NAME] [PERSON_NAME] [PERSON_NAME] MAYA MAYA PRIN…" at bounding box center [373, 366] width 615 height 56
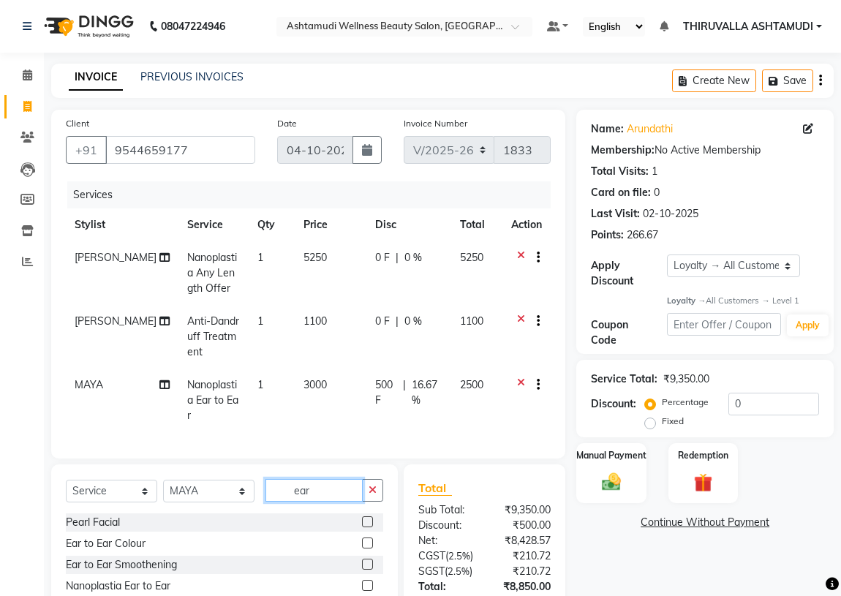
drag, startPoint x: 312, startPoint y: 483, endPoint x: 259, endPoint y: 485, distance: 53.4
click at [259, 485] on div "Select Service Product Membership Package Voucher Prepaid Gift Card Select Styl…" at bounding box center [224, 496] width 317 height 34
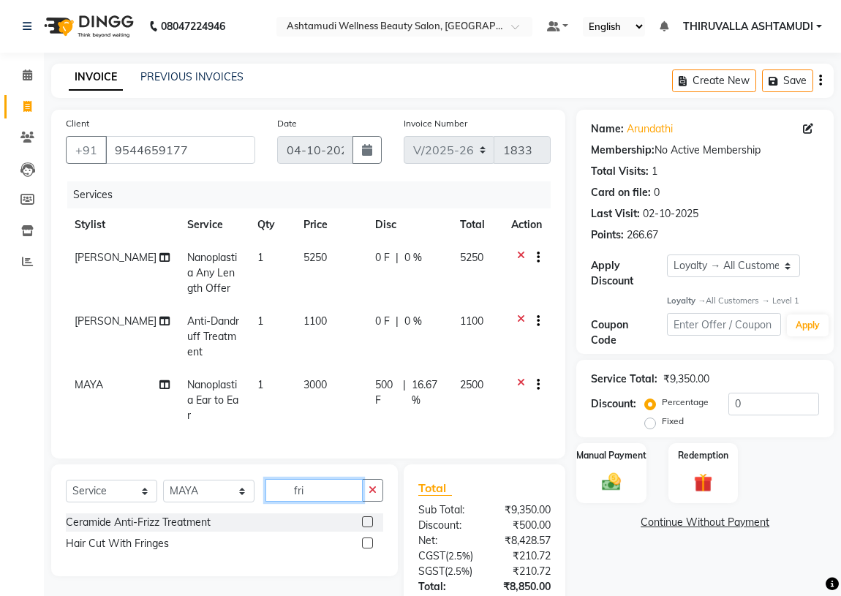
type input "fri"
click at [368, 540] on label at bounding box center [367, 543] width 11 height 11
click at [368, 540] on input "checkbox" at bounding box center [367, 544] width 10 height 10
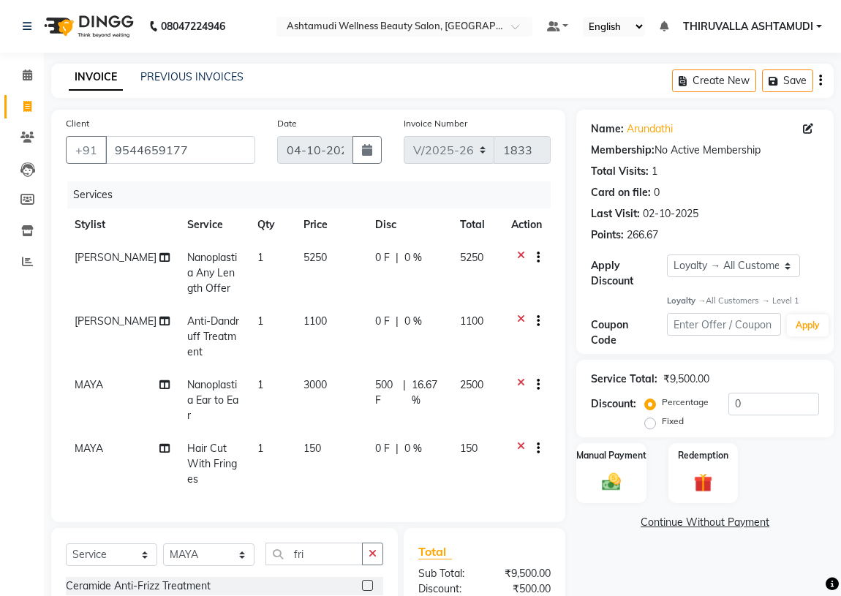
checkbox input "false"
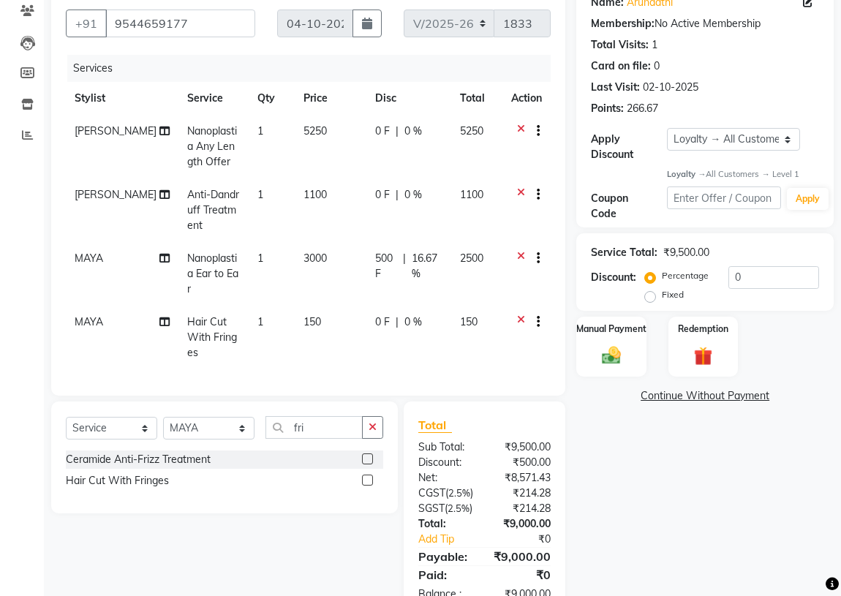
scroll to position [132, 0]
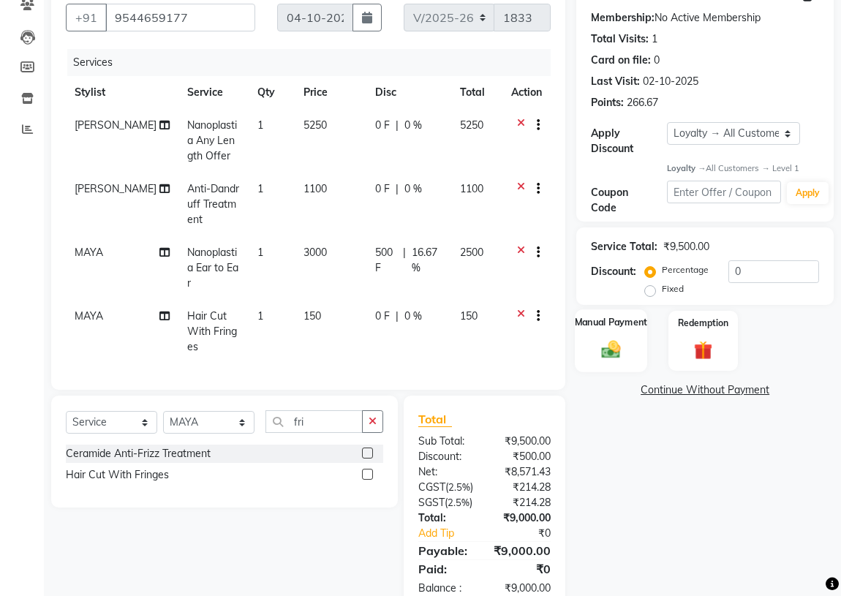
click at [613, 350] on img at bounding box center [610, 350] width 31 height 23
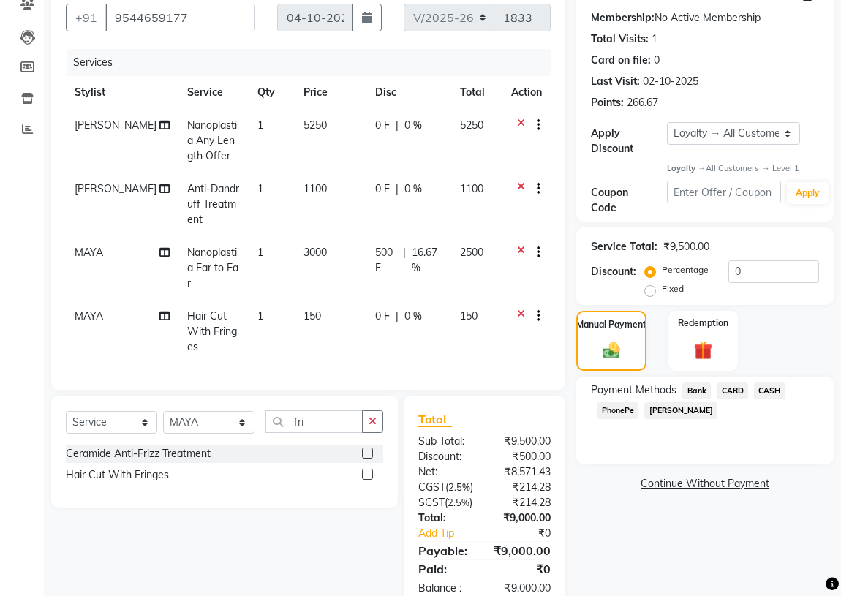
click at [766, 392] on span "CASH" at bounding box center [769, 390] width 31 height 17
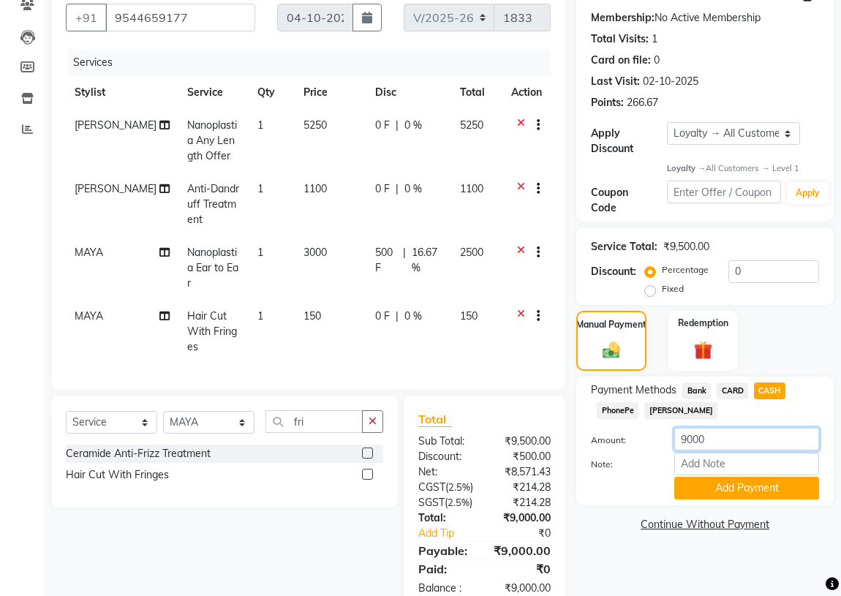
click at [725, 431] on input "9000" at bounding box center [746, 439] width 145 height 23
click at [687, 437] on input "9000" at bounding box center [746, 439] width 145 height 23
type input "7000"
click at [734, 488] on button "Add Payment" at bounding box center [746, 488] width 145 height 23
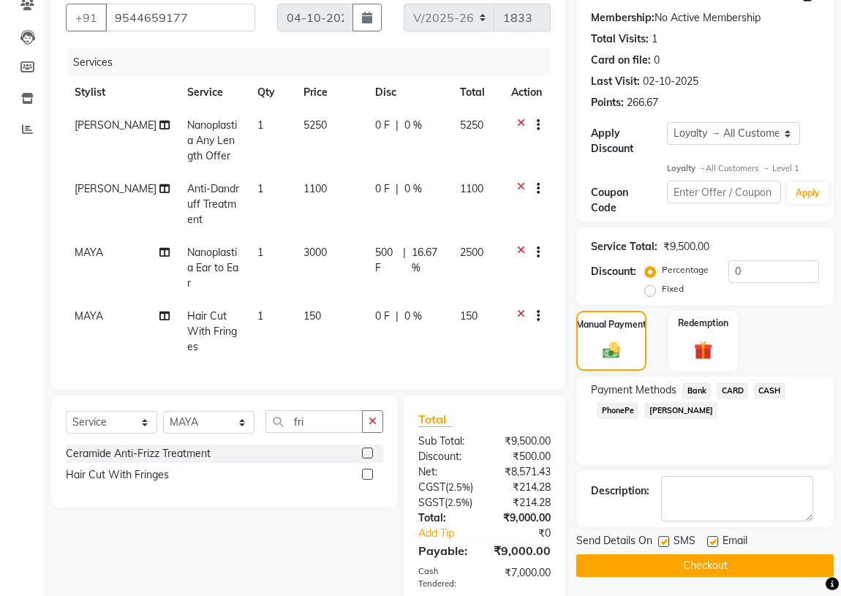
click at [622, 411] on span "PhonePe" at bounding box center [618, 410] width 42 height 17
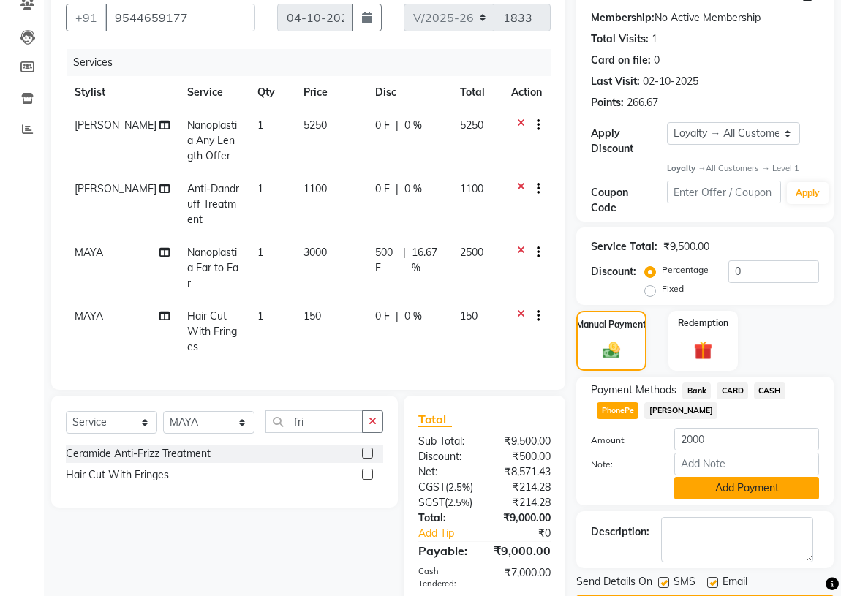
click at [732, 485] on button "Add Payment" at bounding box center [746, 488] width 145 height 23
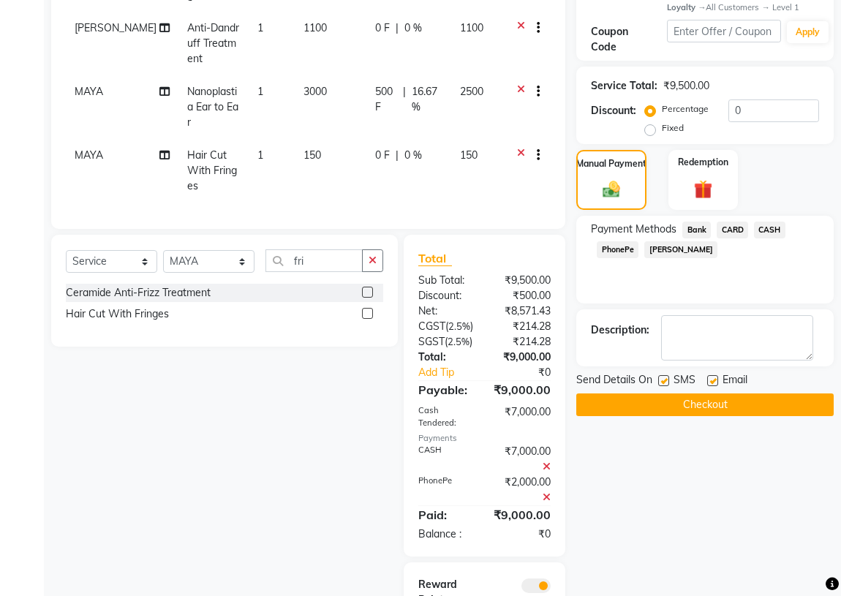
scroll to position [332, 0]
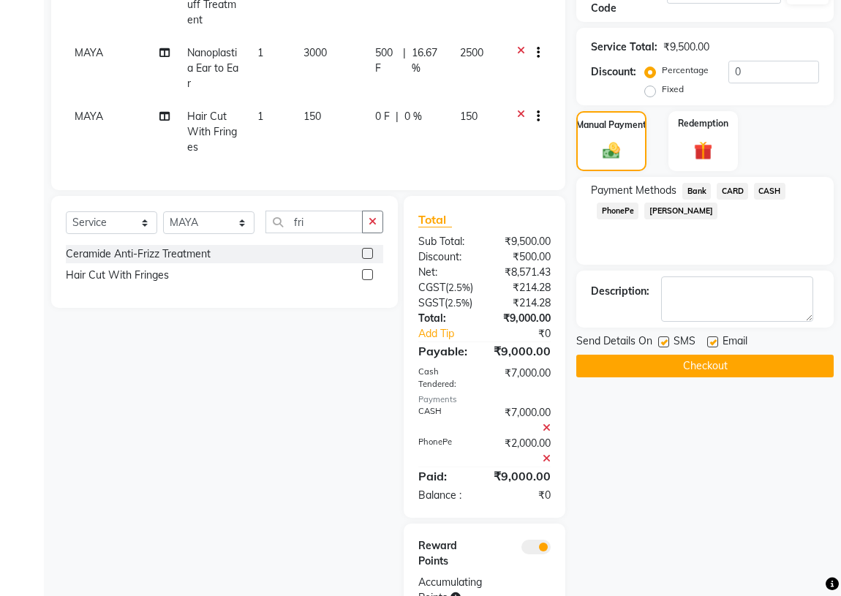
click at [706, 365] on button "Checkout" at bounding box center [704, 366] width 257 height 23
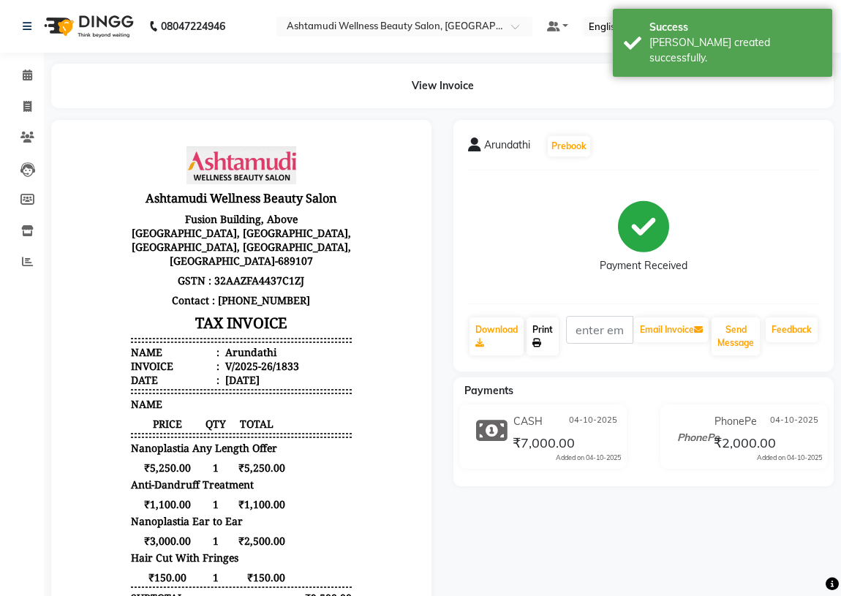
click at [541, 339] on icon at bounding box center [536, 343] width 9 height 9
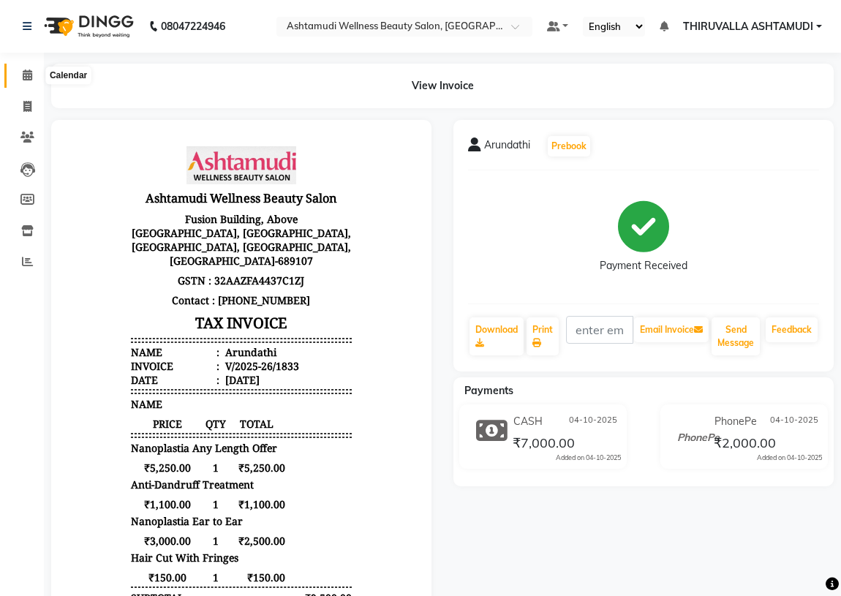
click at [25, 72] on icon at bounding box center [28, 74] width 10 height 11
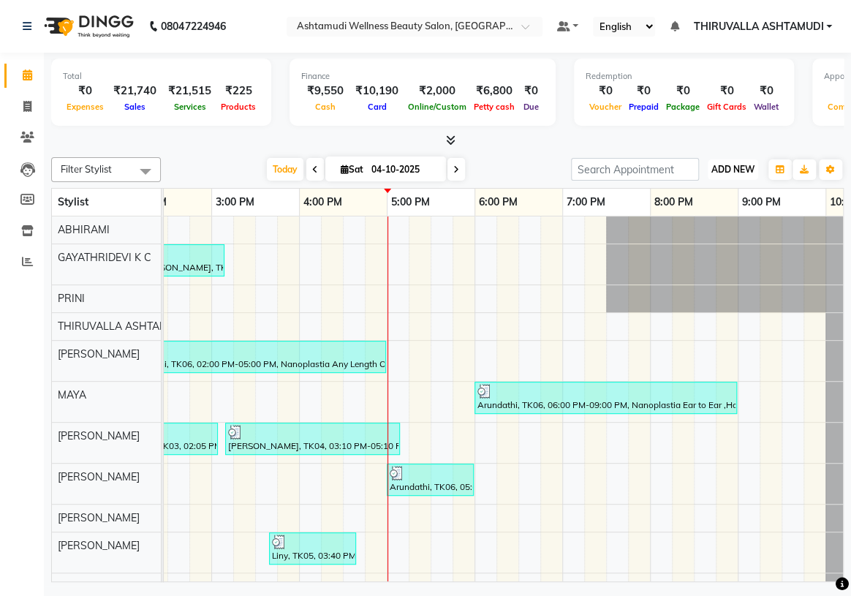
click at [732, 168] on span "ADD NEW" at bounding box center [733, 169] width 43 height 11
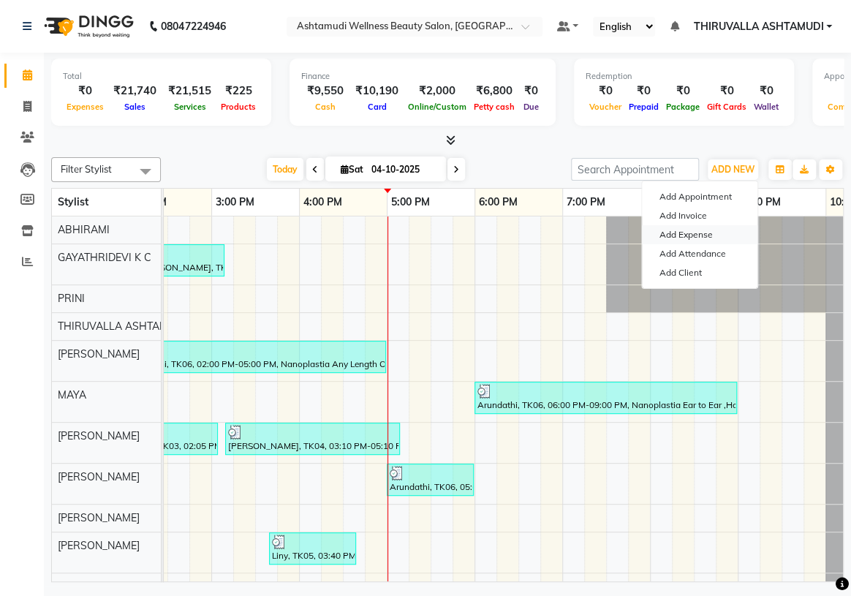
click at [701, 231] on link "Add Expense" at bounding box center [700, 234] width 116 height 19
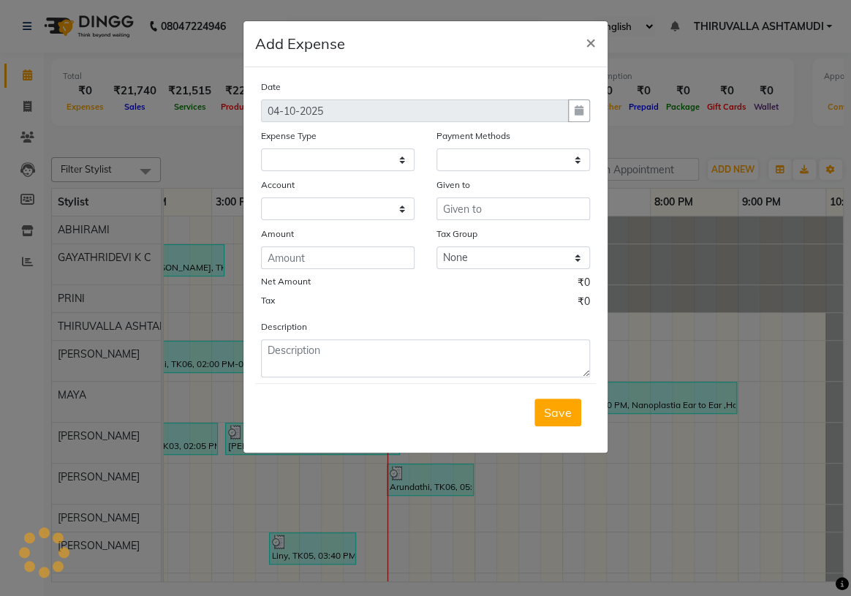
select select
click at [406, 158] on select at bounding box center [338, 159] width 154 height 23
click at [396, 159] on select at bounding box center [338, 159] width 154 height 23
click at [396, 162] on select at bounding box center [338, 159] width 154 height 23
click at [400, 165] on select at bounding box center [338, 159] width 154 height 23
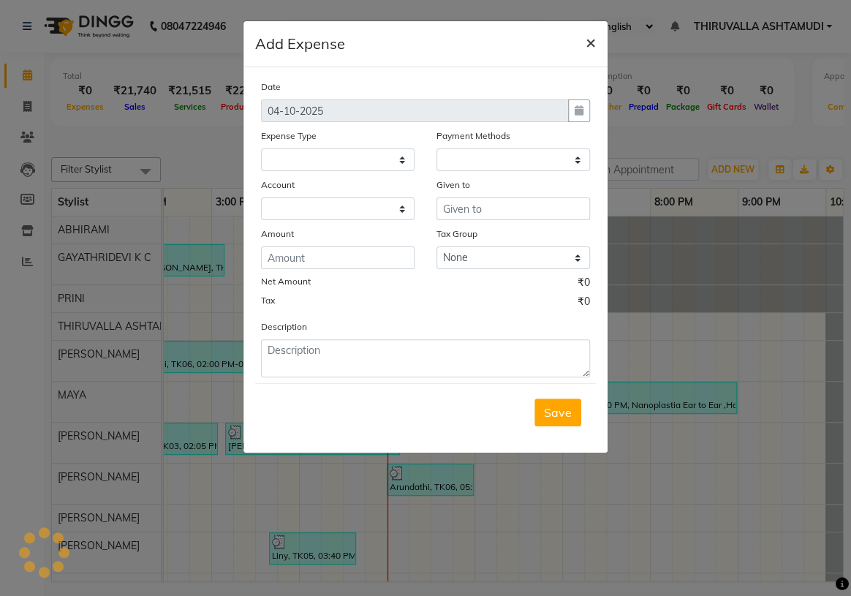
drag, startPoint x: 589, startPoint y: 41, endPoint x: 625, endPoint y: 71, distance: 46.7
click at [589, 40] on span "×" at bounding box center [591, 42] width 10 height 22
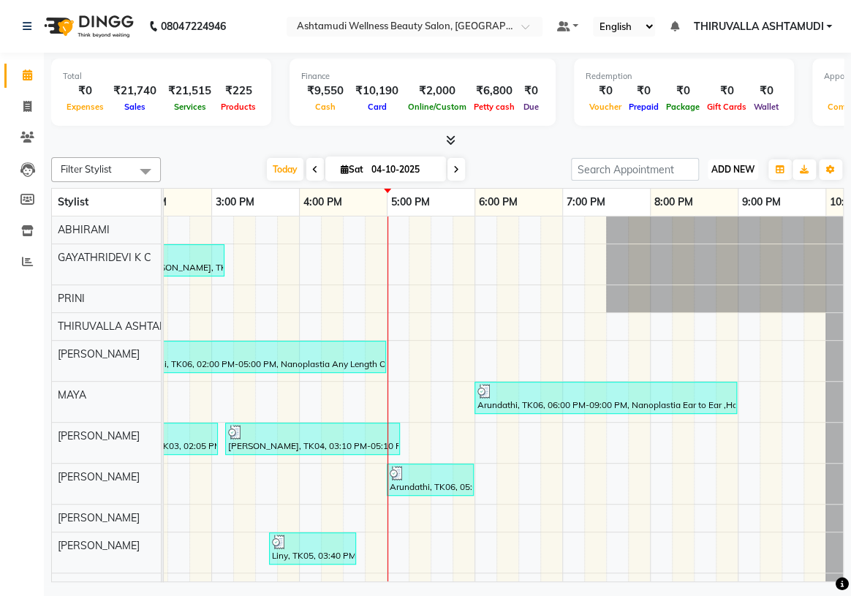
click at [733, 168] on span "ADD NEW" at bounding box center [733, 169] width 43 height 11
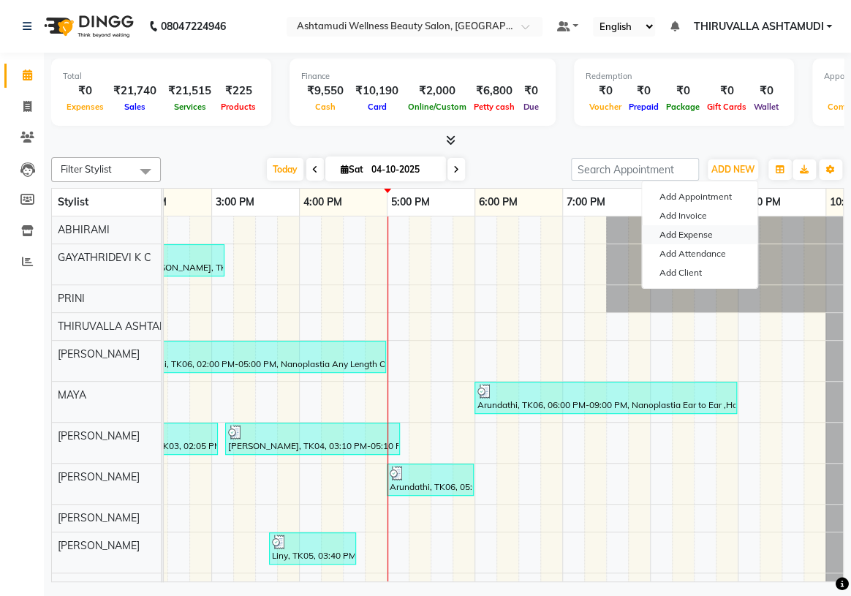
click at [696, 234] on link "Add Expense" at bounding box center [700, 234] width 116 height 19
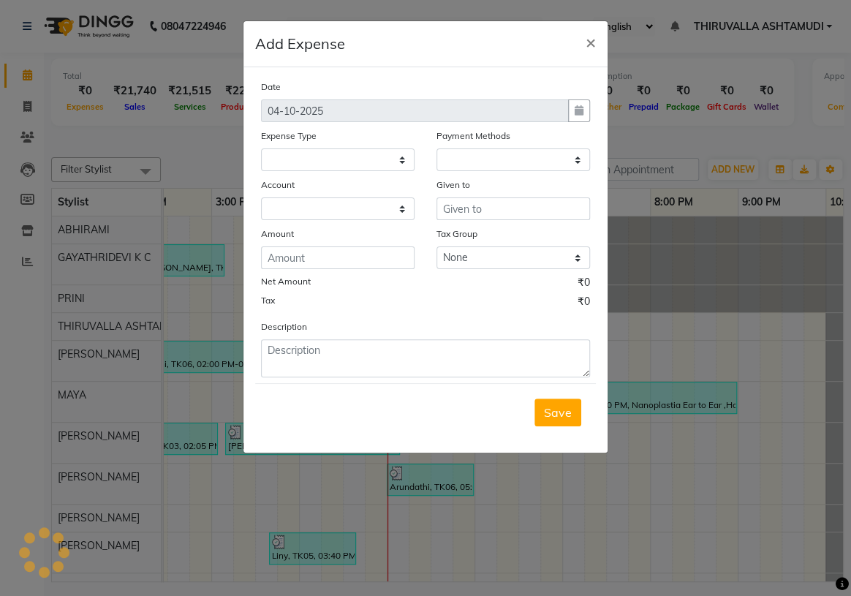
select select
select select "1"
select select "3465"
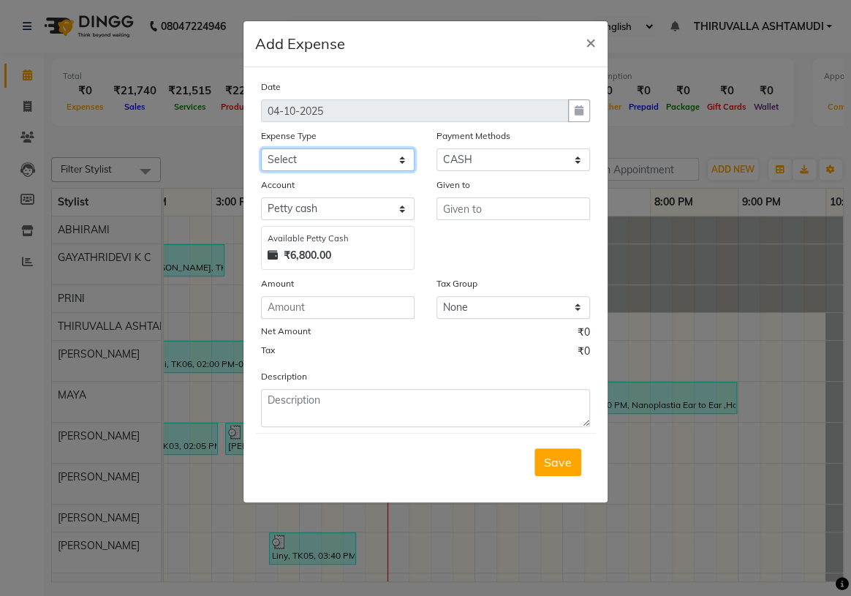
click at [395, 163] on select "Select ACCOMODATION EXPENSES ADVERTISEMENT SALES PROMOTIONAL EXPENSES Bonus BRI…" at bounding box center [338, 159] width 154 height 23
select select "6236"
click at [261, 149] on select "Select ACCOMODATION EXPENSES ADVERTISEMENT SALES PROMOTIONAL EXPENSES Bonus BRI…" at bounding box center [338, 159] width 154 height 23
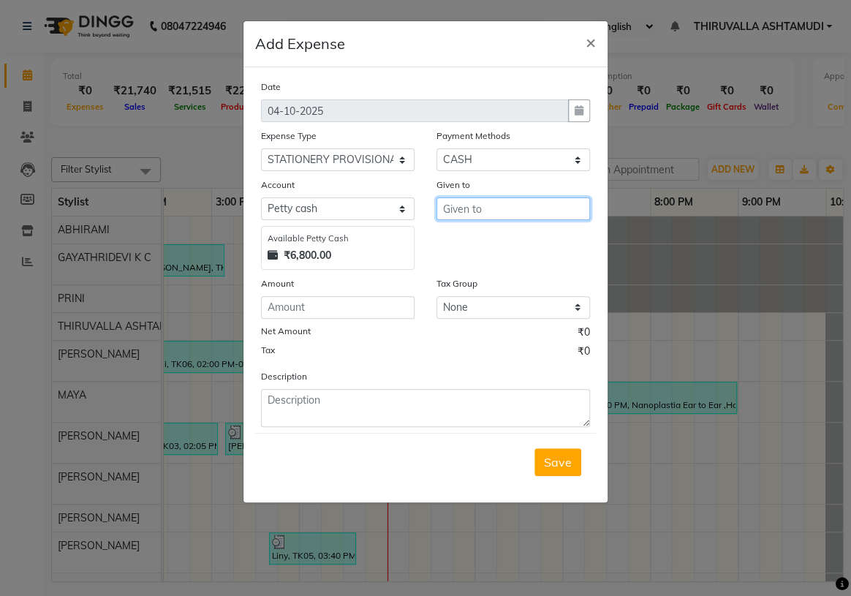
click at [489, 212] on input "text" at bounding box center [514, 208] width 154 height 23
type input "272"
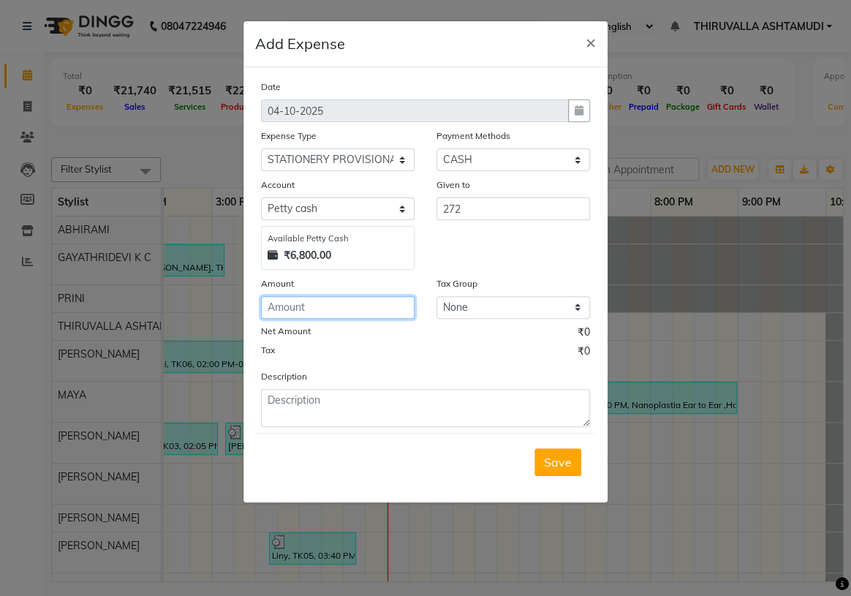
click at [358, 307] on input "number" at bounding box center [338, 307] width 154 height 23
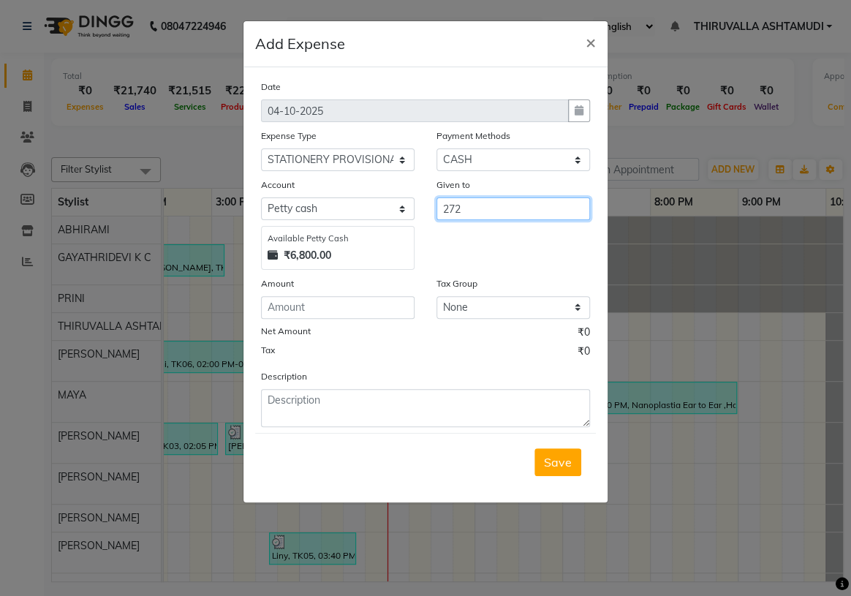
drag, startPoint x: 480, startPoint y: 205, endPoint x: 431, endPoint y: 216, distance: 50.4
click at [431, 216] on div "Given to 272" at bounding box center [514, 223] width 176 height 93
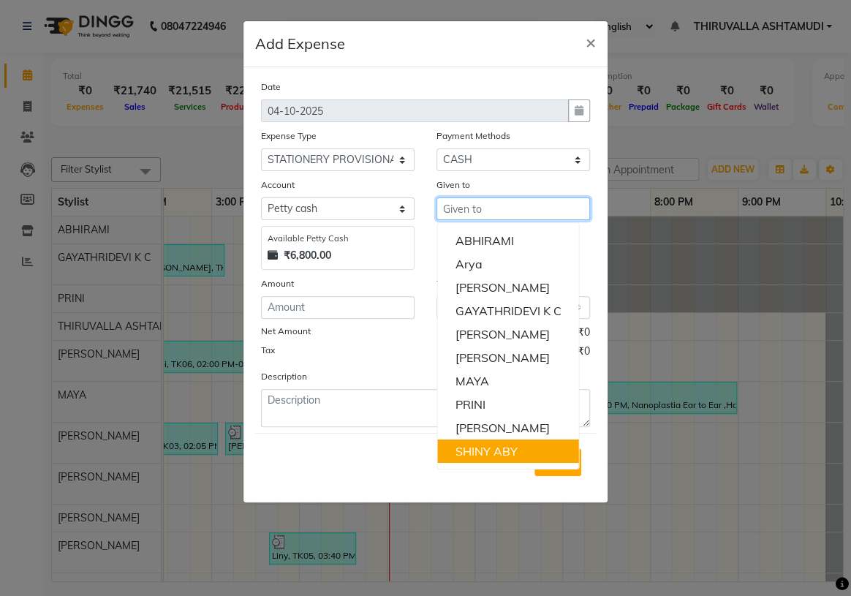
click at [503, 456] on ngb-highlight "SHINY ABY" at bounding box center [486, 451] width 62 height 15
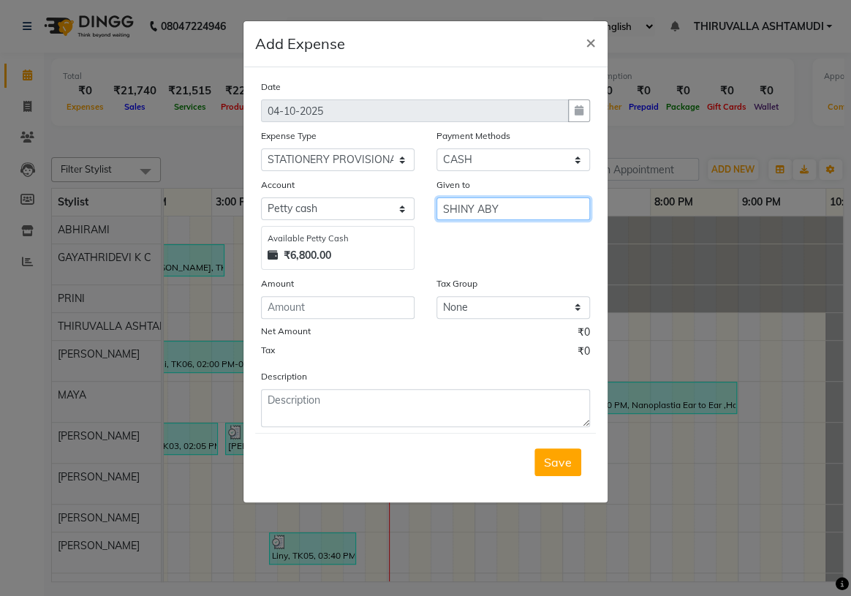
type input "SHINY ABY"
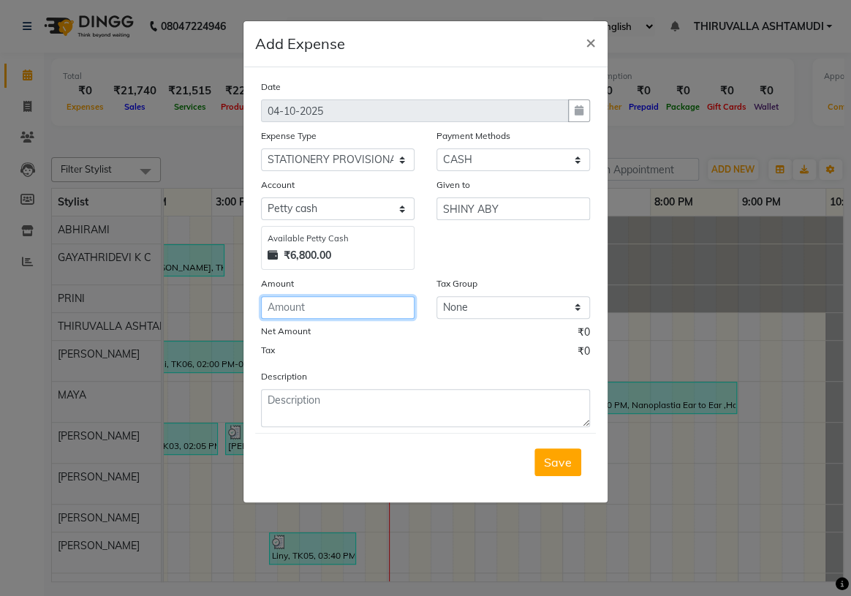
click at [338, 313] on input "number" at bounding box center [338, 307] width 154 height 23
type input "272"
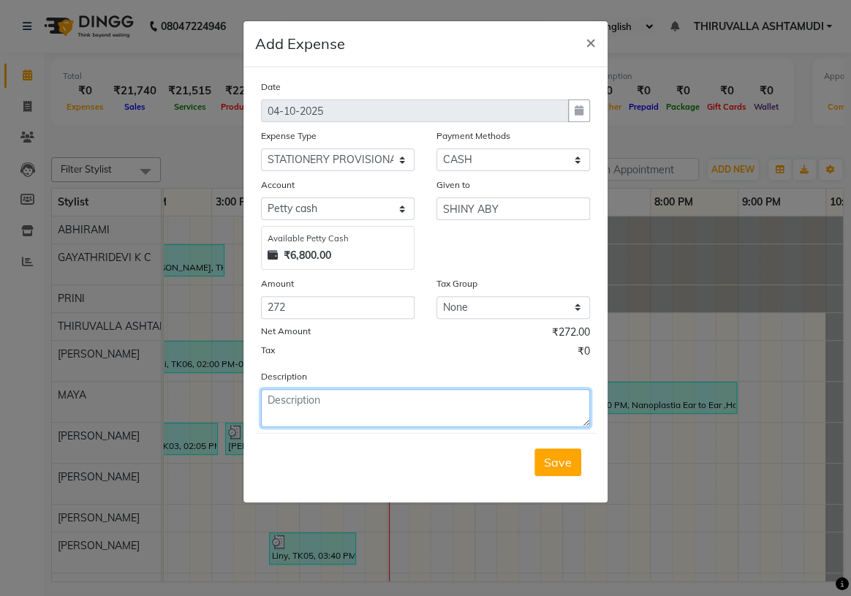
drag, startPoint x: 349, startPoint y: 412, endPoint x: 347, endPoint y: 388, distance: 25.0
click at [350, 413] on textarea at bounding box center [425, 408] width 329 height 38
type textarea "milk,sugar"
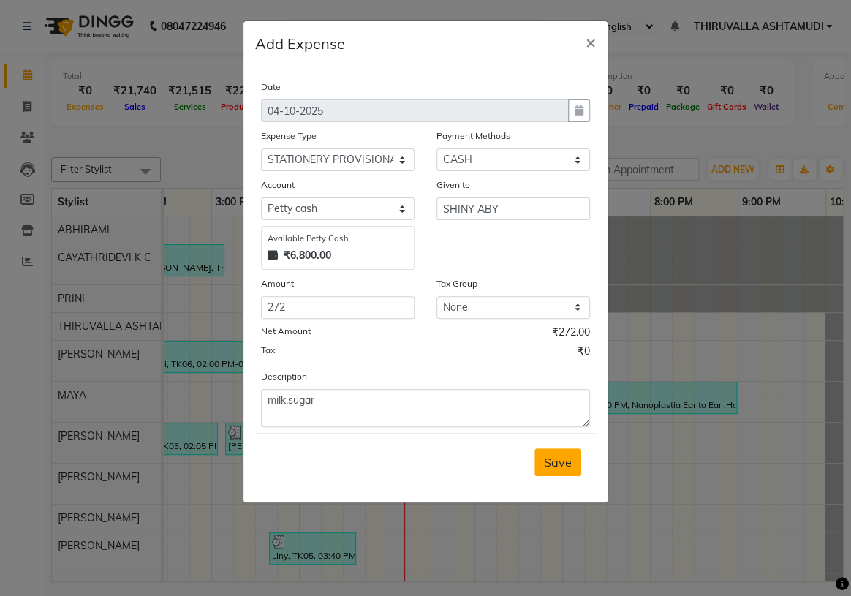
click at [555, 467] on span "Save" at bounding box center [558, 462] width 28 height 15
